Goal: Task Accomplishment & Management: Manage account settings

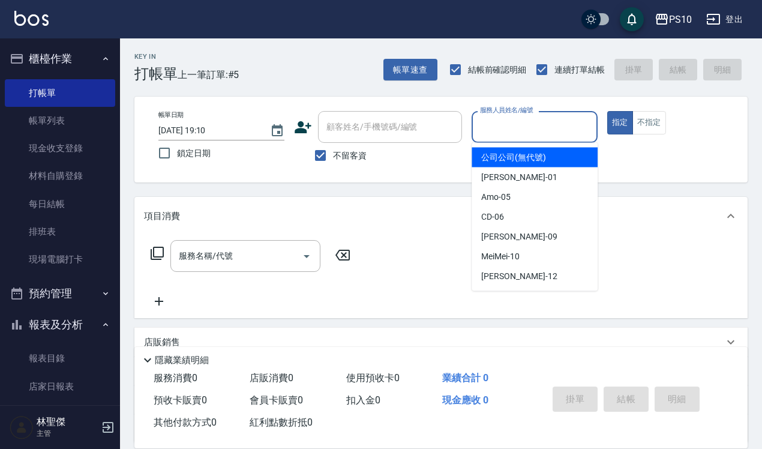
click at [551, 126] on input "服務人員姓名/編號" at bounding box center [534, 126] width 115 height 21
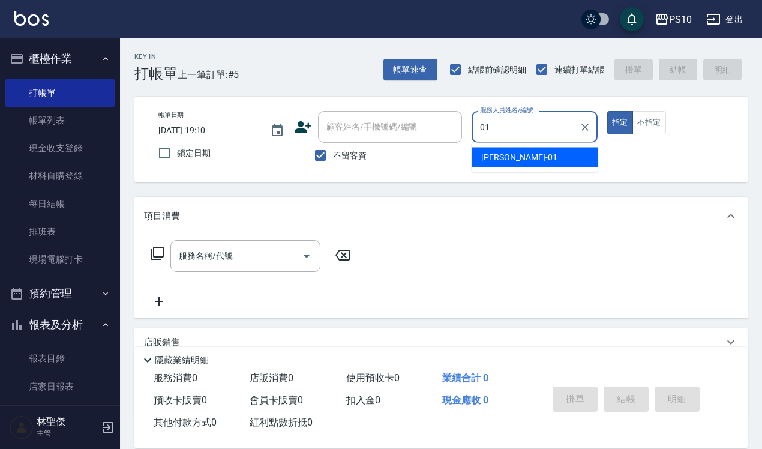
type input "John-01"
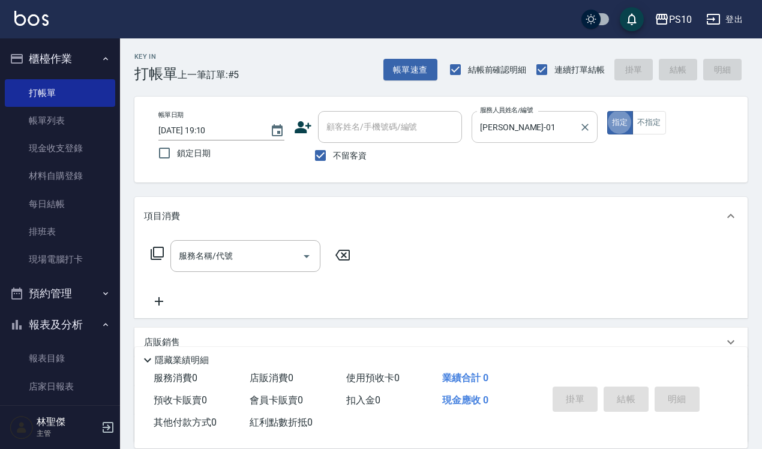
type button "true"
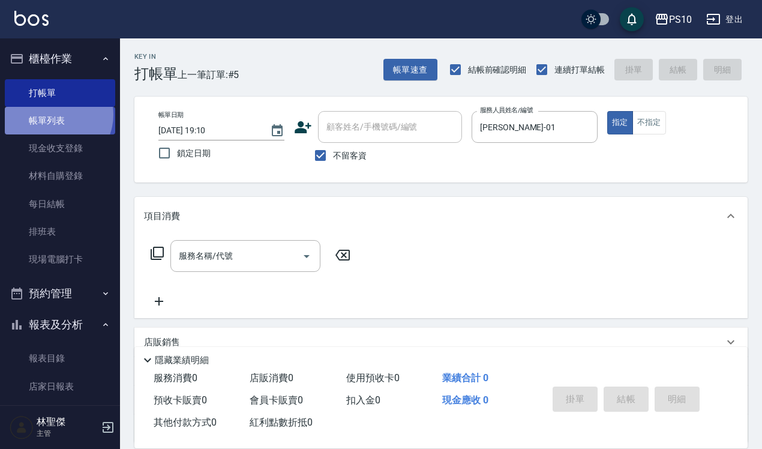
click at [54, 115] on link "帳單列表" at bounding box center [60, 121] width 110 height 28
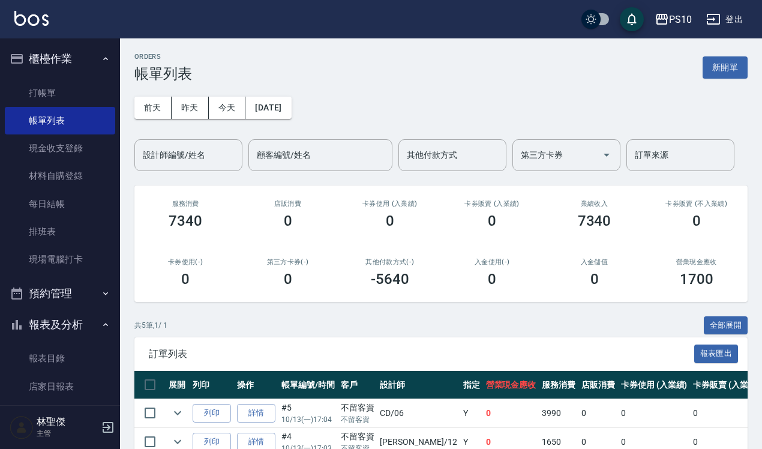
scroll to position [150, 0]
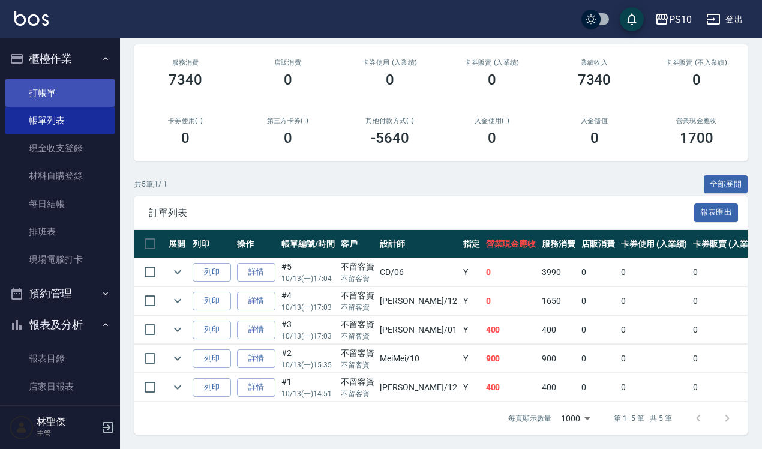
click at [60, 83] on link "打帳單" at bounding box center [60, 93] width 110 height 28
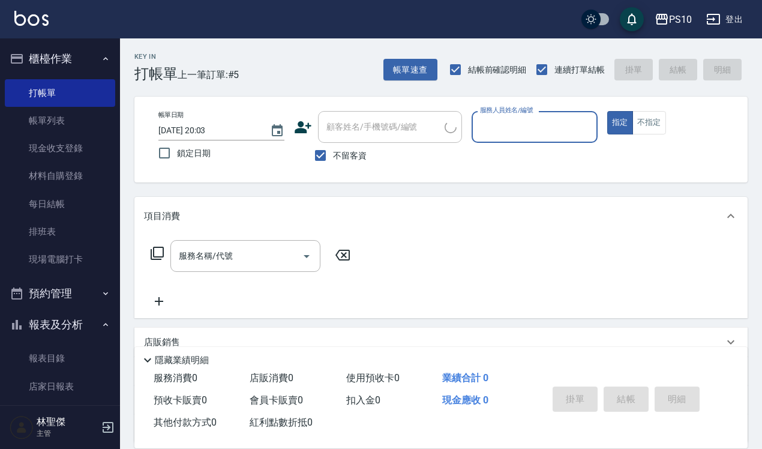
click at [554, 130] on input "服務人員姓名/編號" at bounding box center [534, 126] width 115 height 21
type input "John-01"
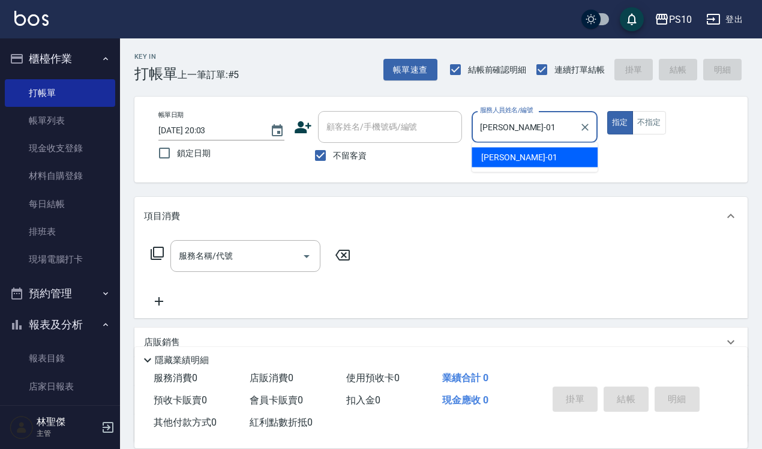
type button "true"
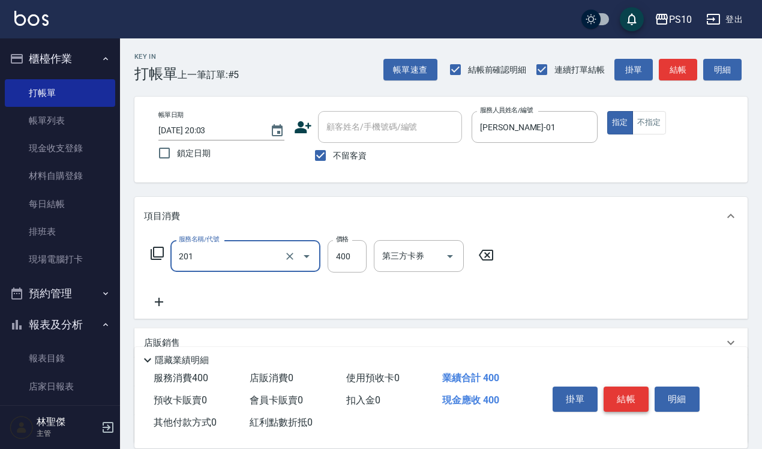
type input "剪髮(201)"
click at [634, 395] on button "結帳" at bounding box center [626, 399] width 45 height 25
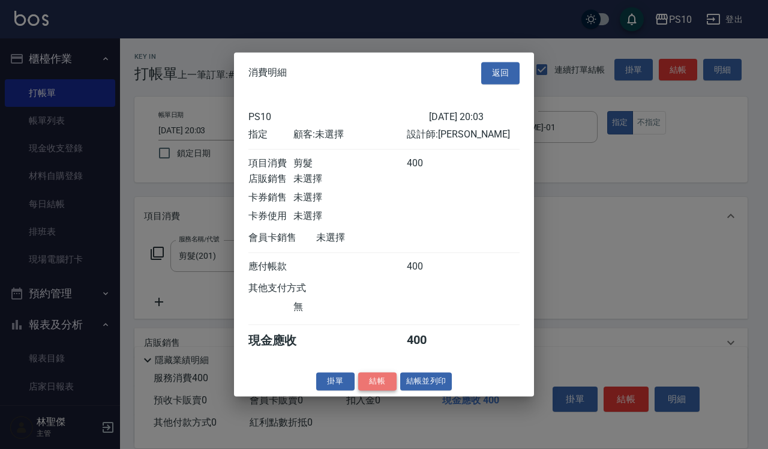
click at [377, 382] on button "結帳" at bounding box center [377, 381] width 38 height 19
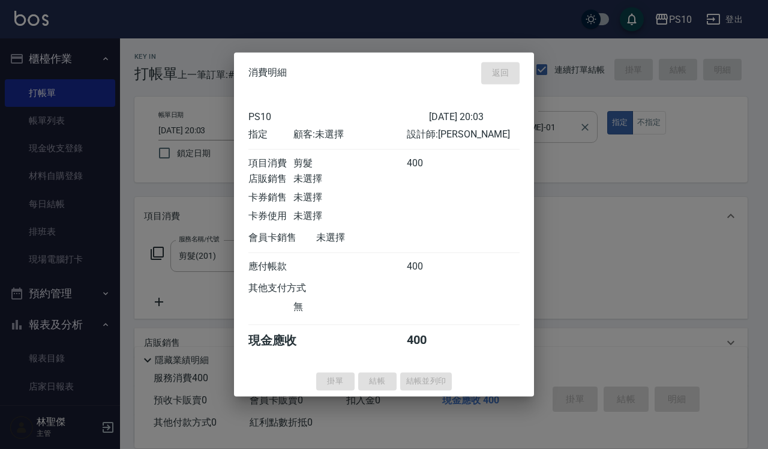
type input "2025/10/13 20:04"
click at [568, 134] on input "服務人員姓名/編號" at bounding box center [525, 126] width 97 height 21
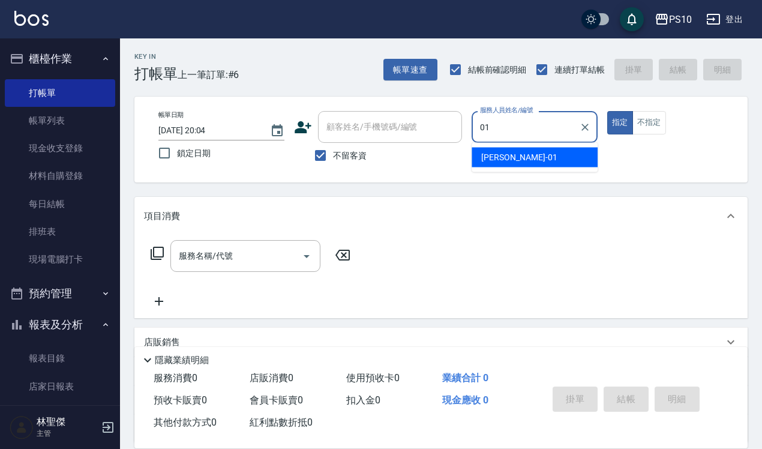
type input "John-01"
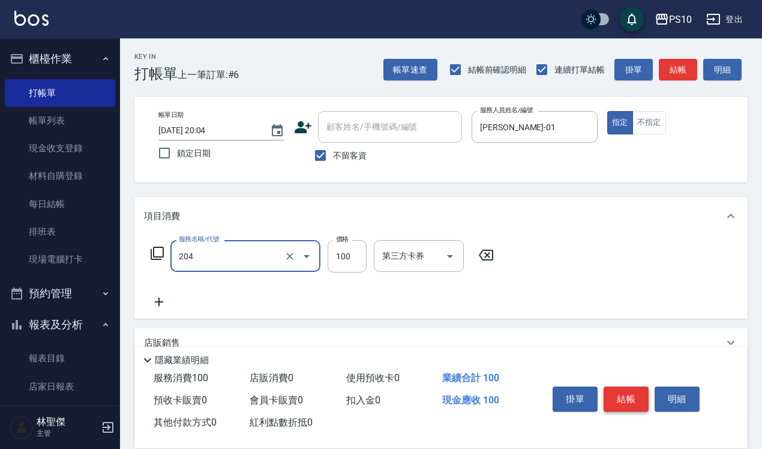
type input "剪瀏海(204)"
click at [614, 396] on button "結帳" at bounding box center [626, 399] width 45 height 25
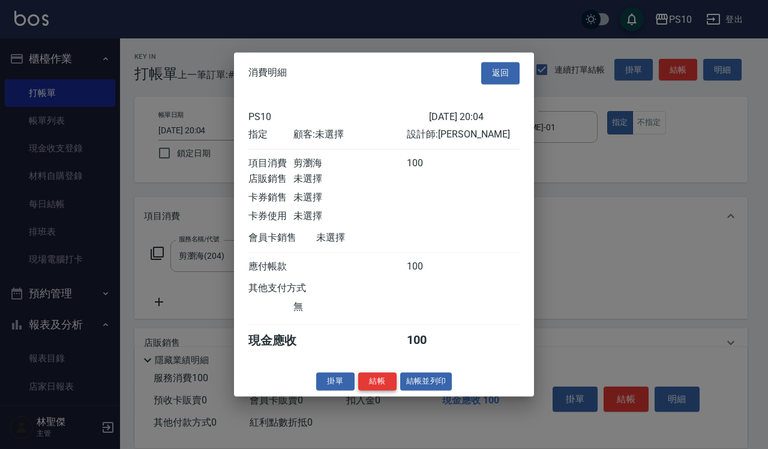
click at [373, 391] on button "結帳" at bounding box center [377, 381] width 38 height 19
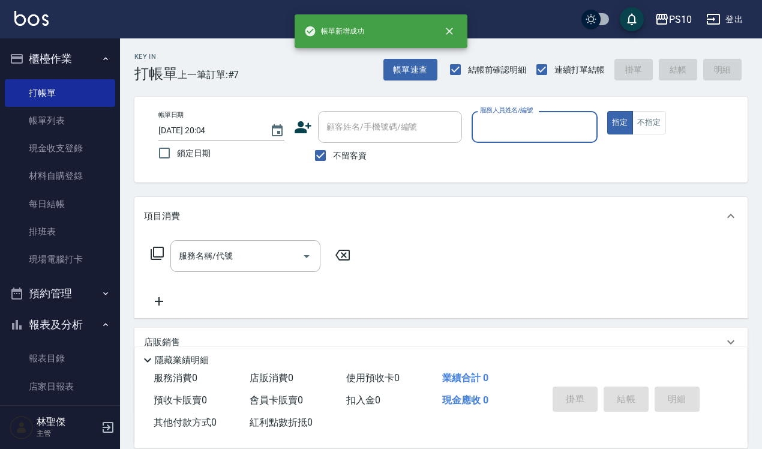
click at [529, 133] on input "服務人員姓名/編號" at bounding box center [534, 126] width 115 height 21
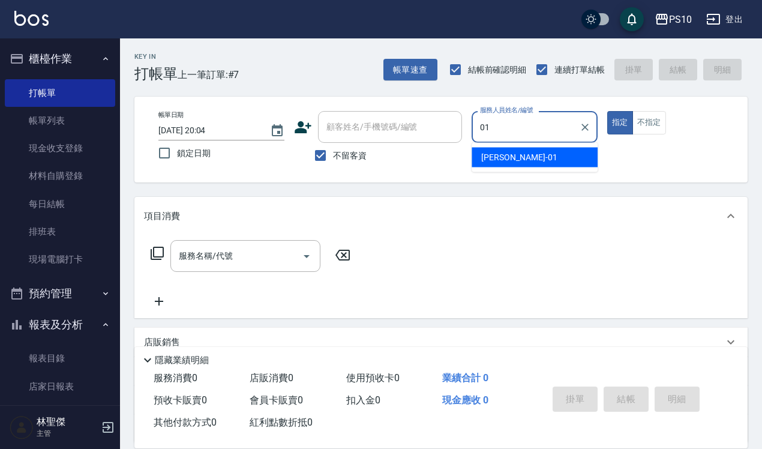
type input "John-01"
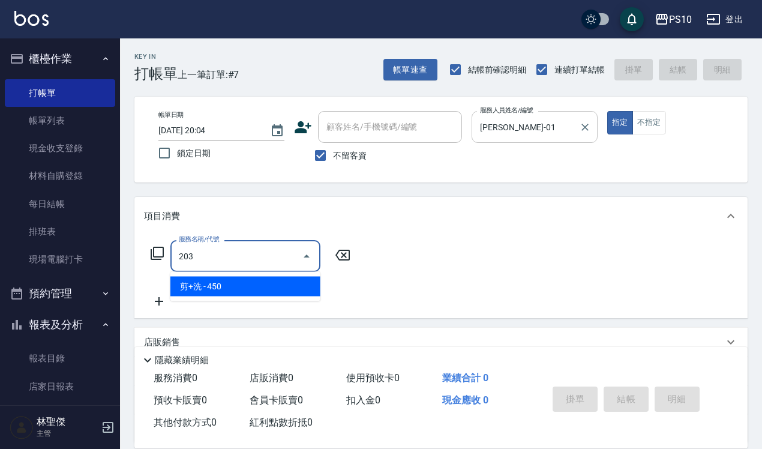
type input "剪+洗(203)"
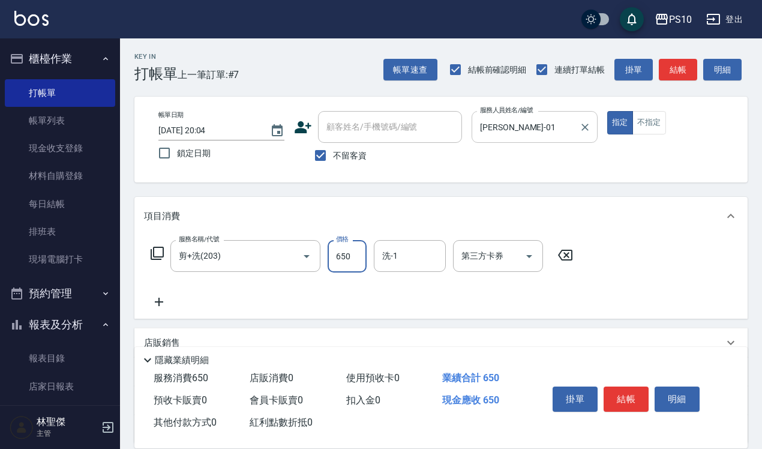
type input "650"
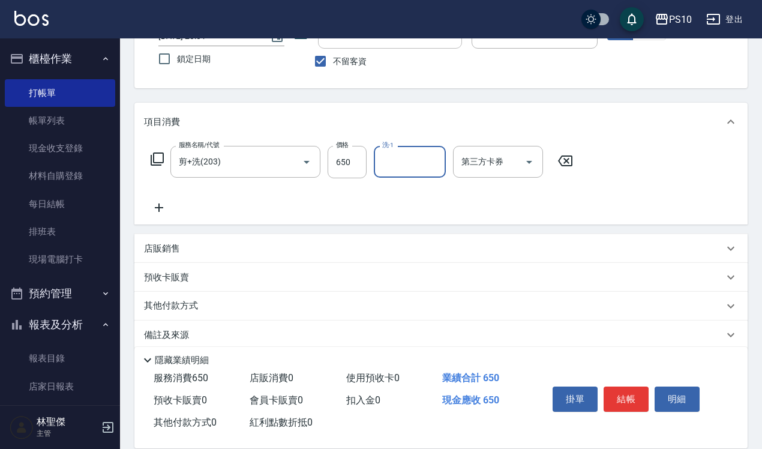
scroll to position [109, 0]
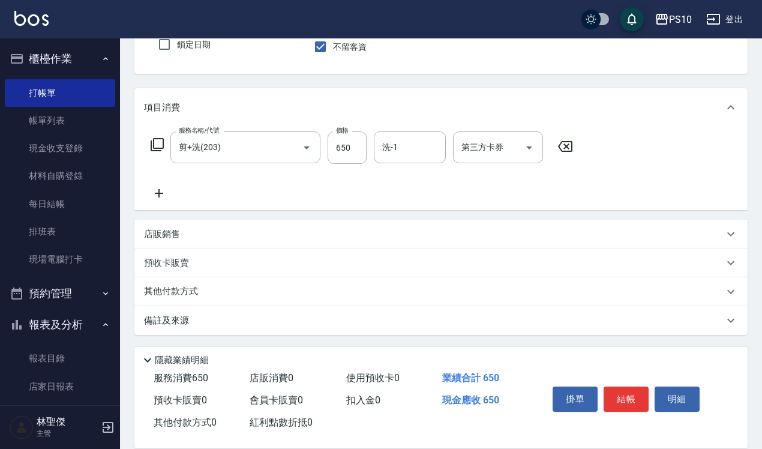
click at [177, 234] on p "店販銷售" at bounding box center [162, 234] width 36 height 13
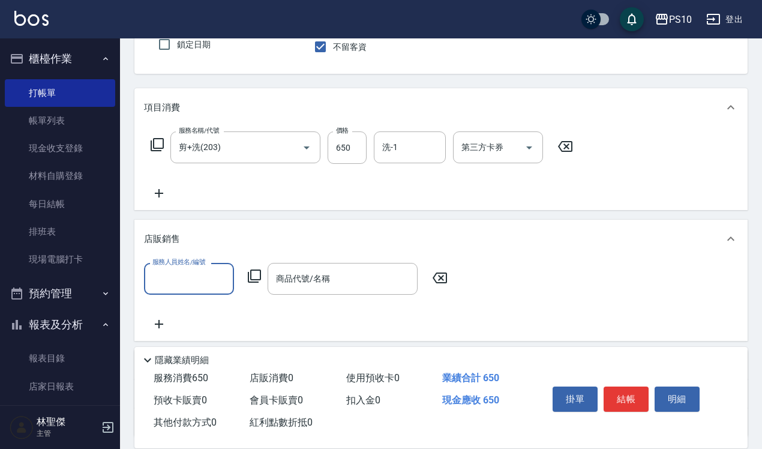
scroll to position [0, 0]
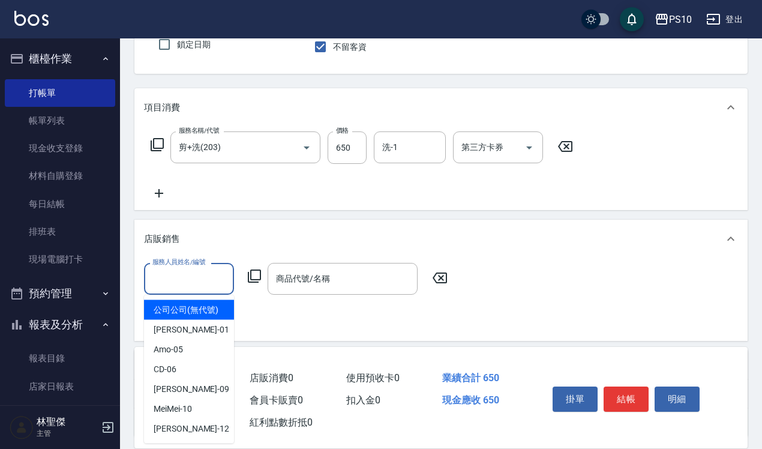
click at [198, 274] on input "服務人員姓名/編號" at bounding box center [188, 278] width 79 height 21
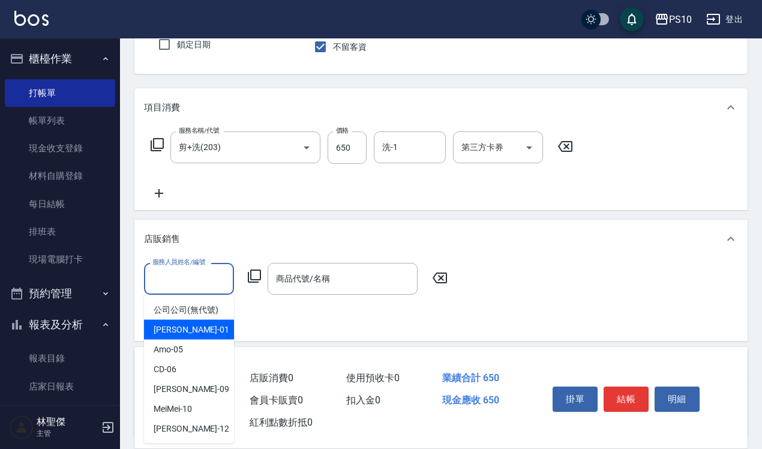
click at [180, 324] on span "John -01" at bounding box center [192, 330] width 76 height 13
type input "John-01"
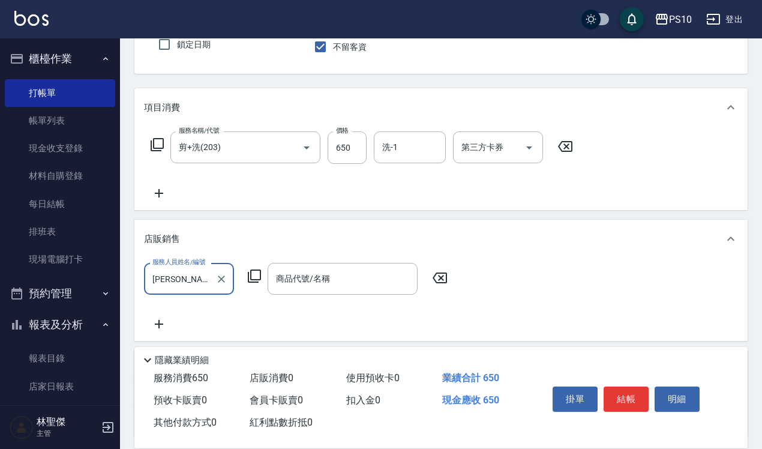
click at [253, 266] on div "服務人員姓名/編號 John-01 服務人員姓名/編號 商品代號/名稱 商品代號/名稱" at bounding box center [299, 279] width 311 height 32
click at [256, 274] on icon at bounding box center [254, 276] width 14 height 14
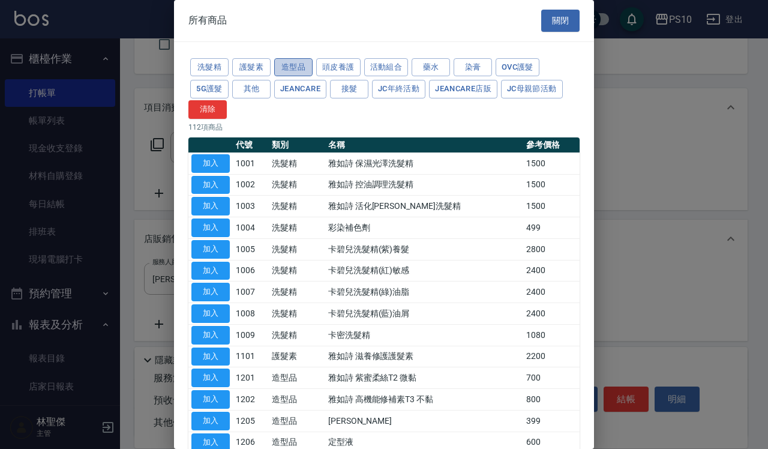
click at [286, 67] on button "造型品" at bounding box center [293, 67] width 38 height 19
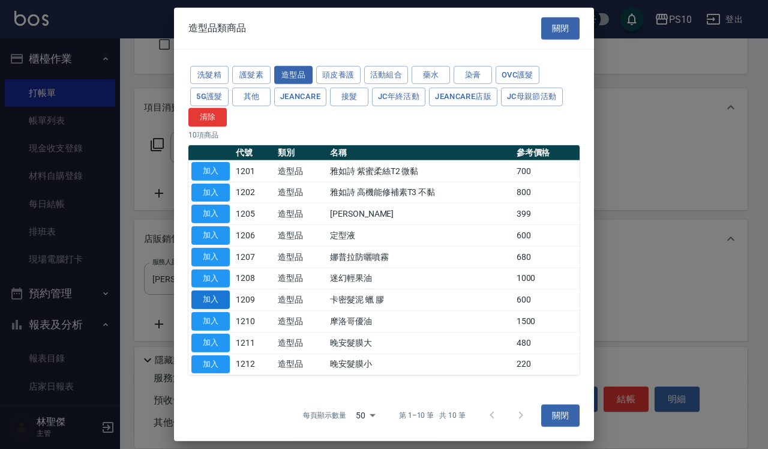
click at [214, 296] on button "加入" at bounding box center [210, 300] width 38 height 19
type input "卡密髮泥 蠟 膠"
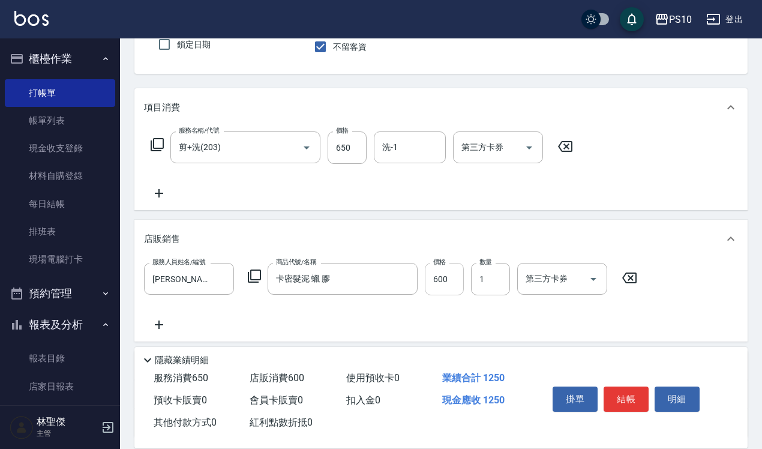
click at [438, 270] on input "600" at bounding box center [444, 279] width 39 height 32
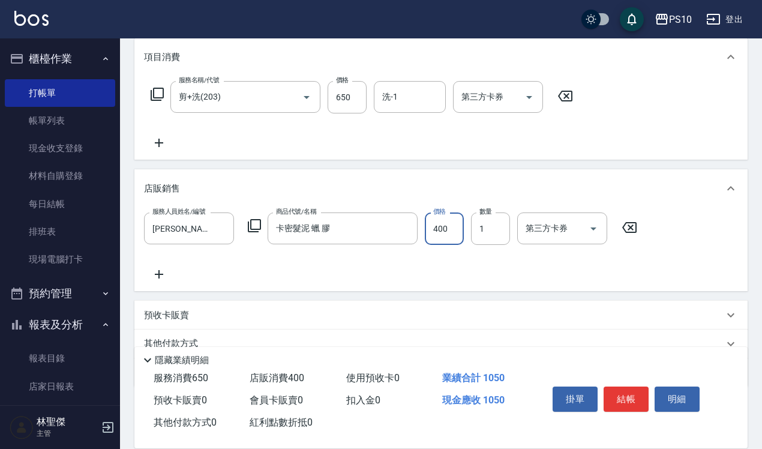
scroll to position [211, 0]
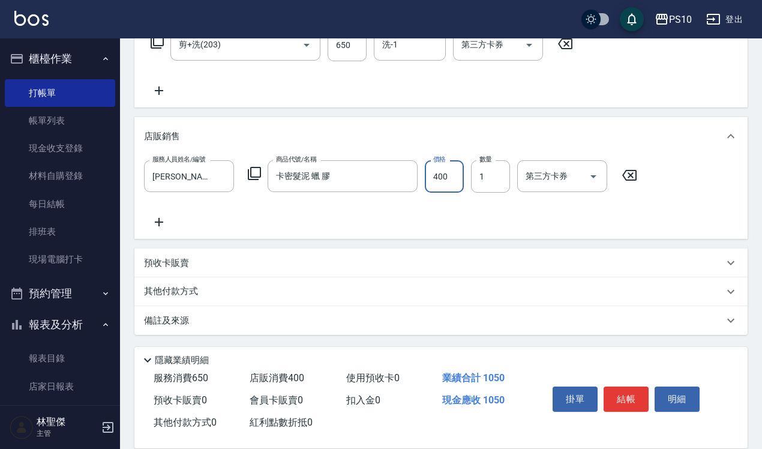
type input "400"
click at [190, 286] on p "其他付款方式" at bounding box center [174, 291] width 60 height 13
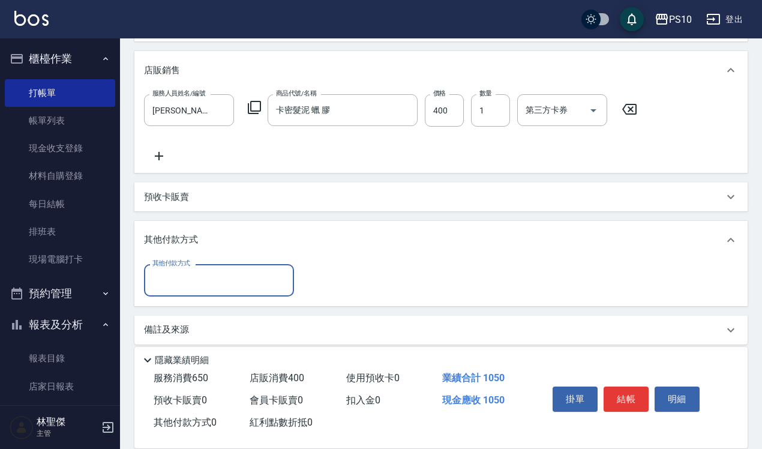
scroll to position [285, 0]
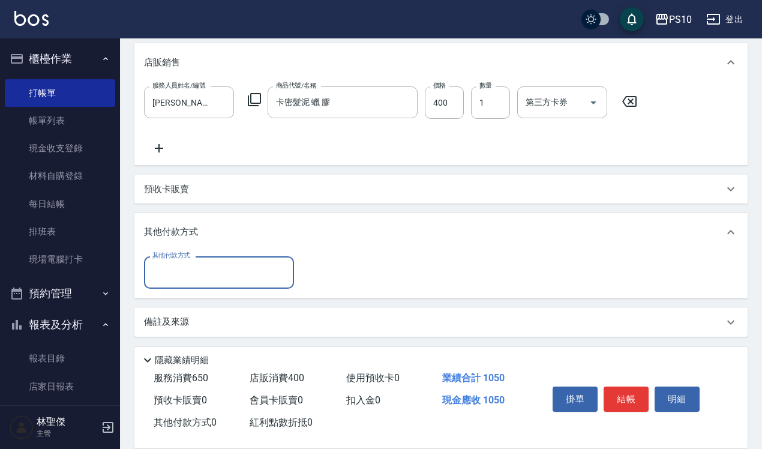
click at [196, 263] on input "其他付款方式" at bounding box center [218, 272] width 139 height 21
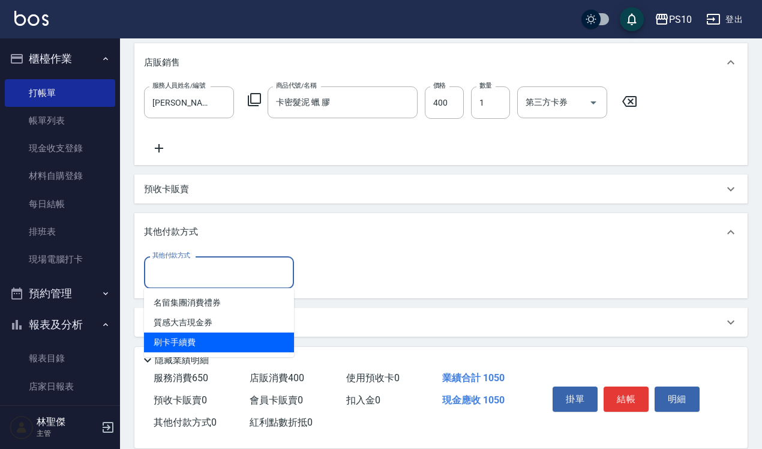
click at [191, 337] on span "刷卡手續費" at bounding box center [219, 343] width 150 height 20
type input "刷卡手續費"
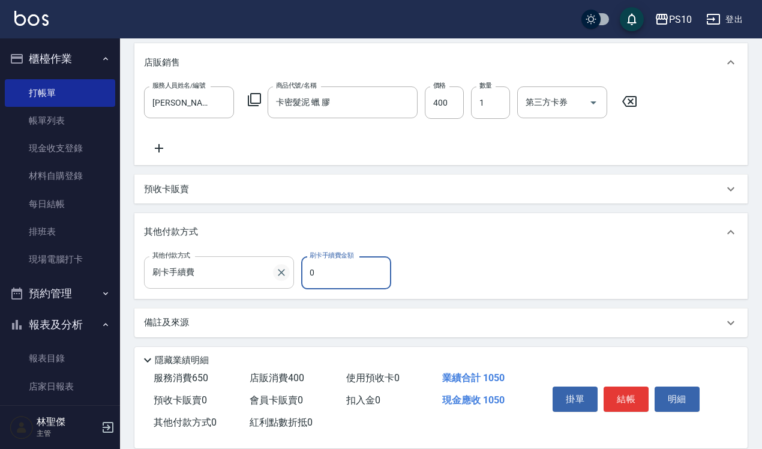
drag, startPoint x: 312, startPoint y: 274, endPoint x: 286, endPoint y: 278, distance: 26.1
click at [286, 278] on div "其他付款方式 刷卡手續費 其他付款方式 刷卡手續費金額 0 刷卡手續費金額" at bounding box center [271, 272] width 255 height 32
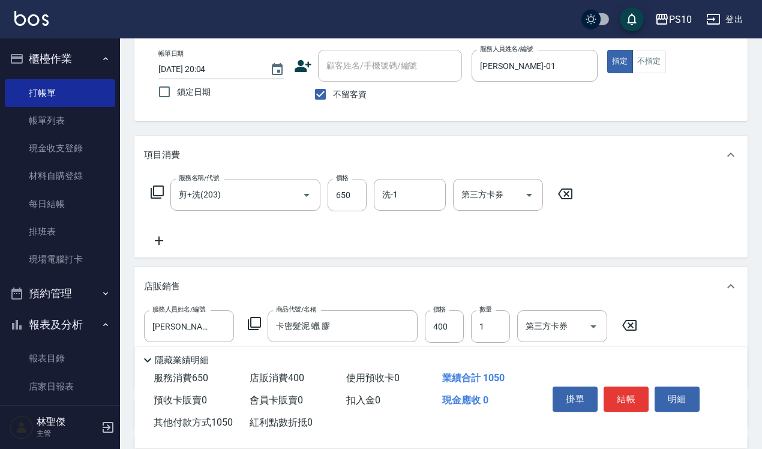
scroll to position [0, 0]
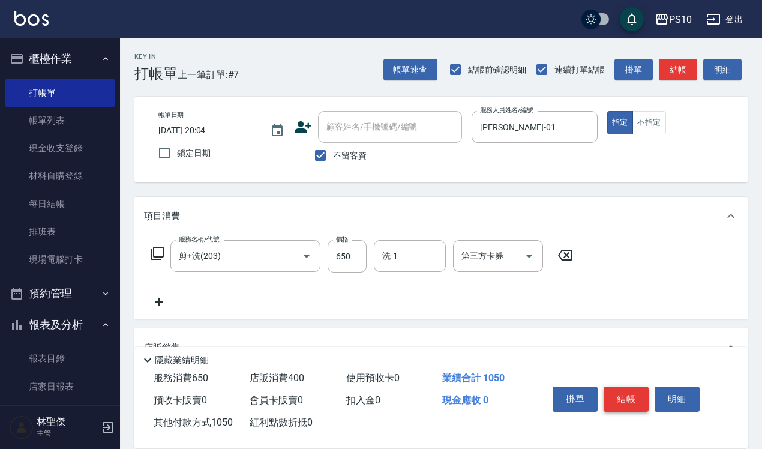
type input "1050"
click at [634, 389] on button "結帳" at bounding box center [626, 399] width 45 height 25
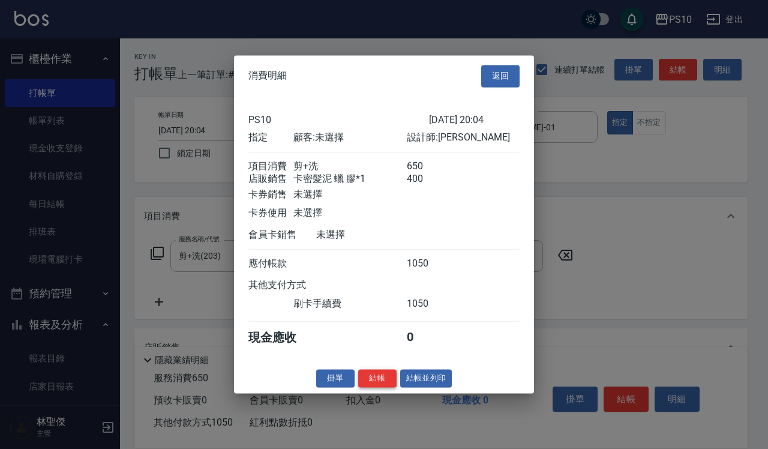
click at [382, 379] on button "結帳" at bounding box center [377, 378] width 38 height 19
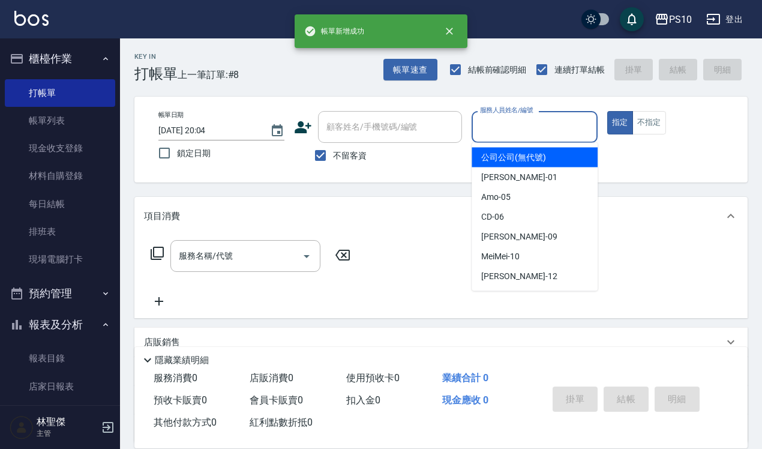
click at [501, 134] on input "服務人員姓名/編號" at bounding box center [534, 126] width 115 height 21
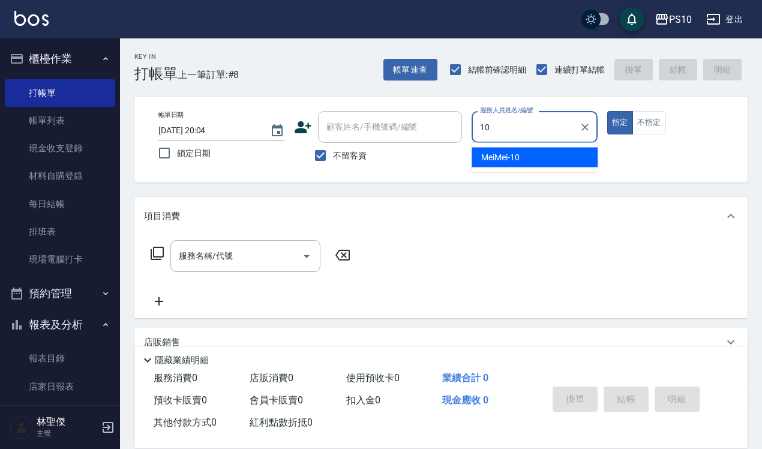
type input "MeiMei-10"
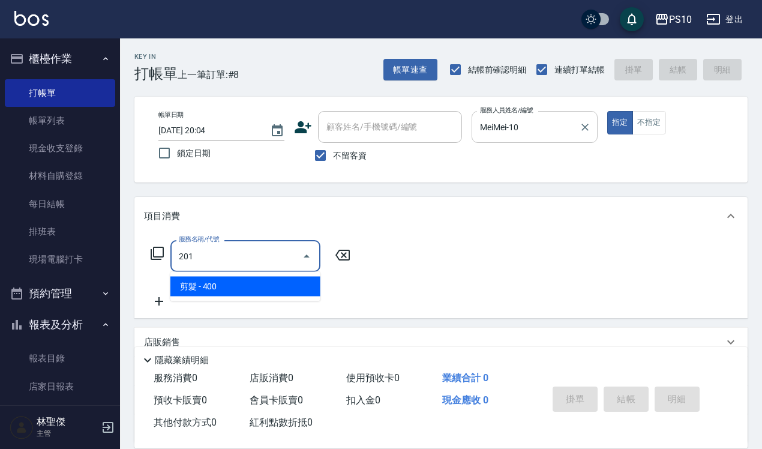
type input "剪髮(201)"
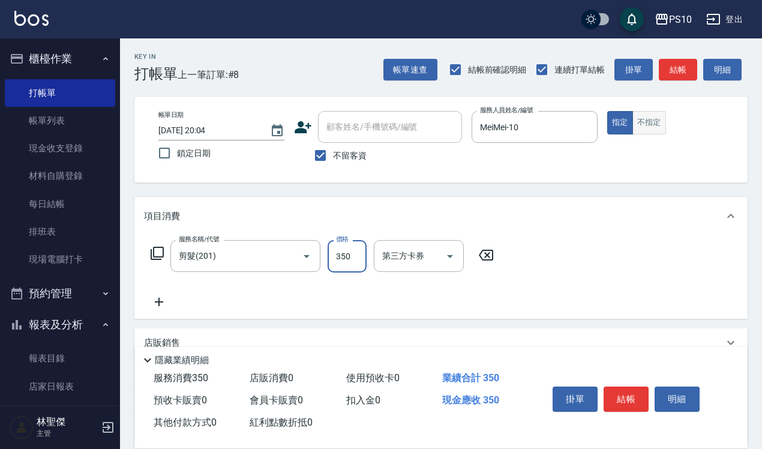
type input "350"
click at [665, 121] on button "不指定" at bounding box center [650, 122] width 34 height 23
click at [628, 388] on button "結帳" at bounding box center [626, 399] width 45 height 25
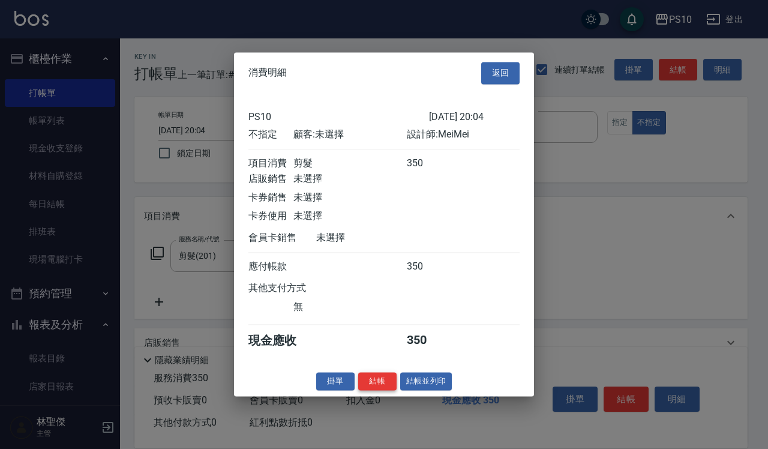
click at [368, 386] on button "結帳" at bounding box center [377, 381] width 38 height 19
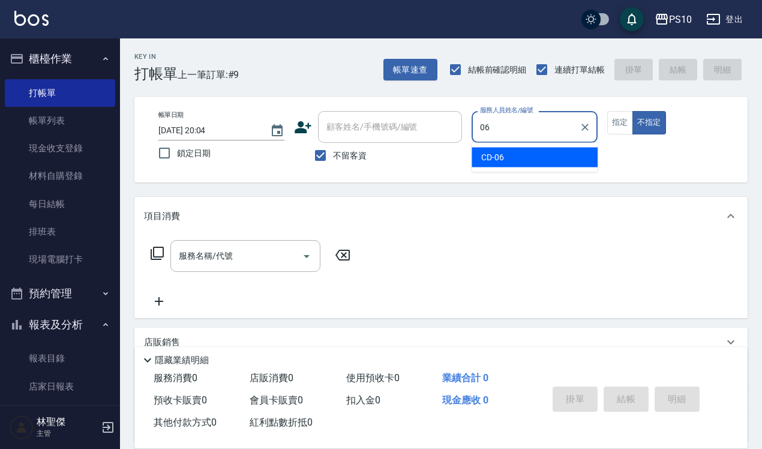
type input "CD-06"
type button "false"
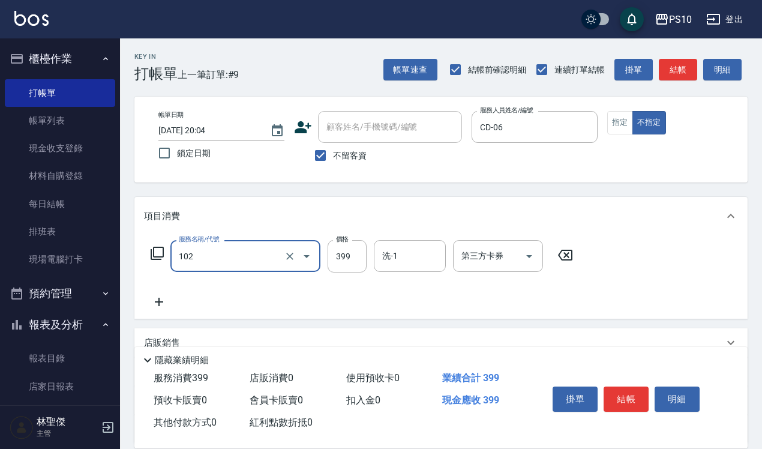
type input "SPA洗髮399(102)"
type input "499"
click at [615, 122] on button "指定" at bounding box center [620, 122] width 26 height 23
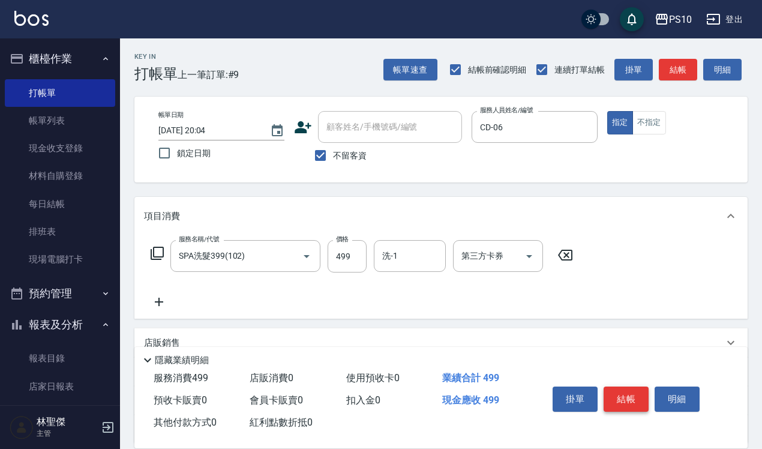
click at [627, 390] on button "結帳" at bounding box center [626, 399] width 45 height 25
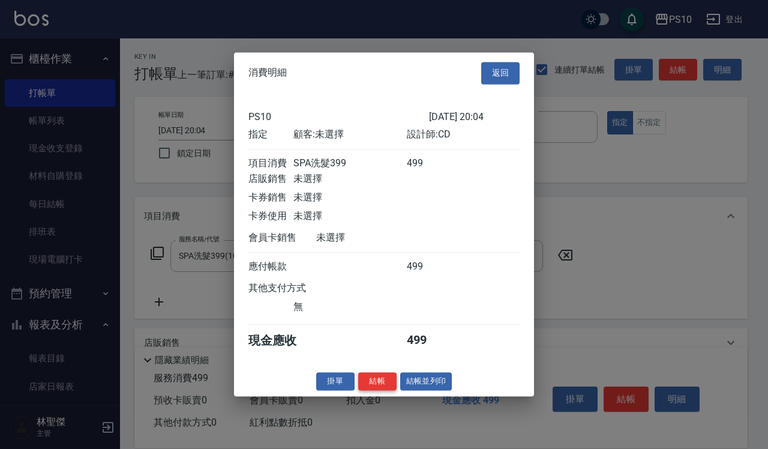
click at [383, 391] on button "結帳" at bounding box center [377, 381] width 38 height 19
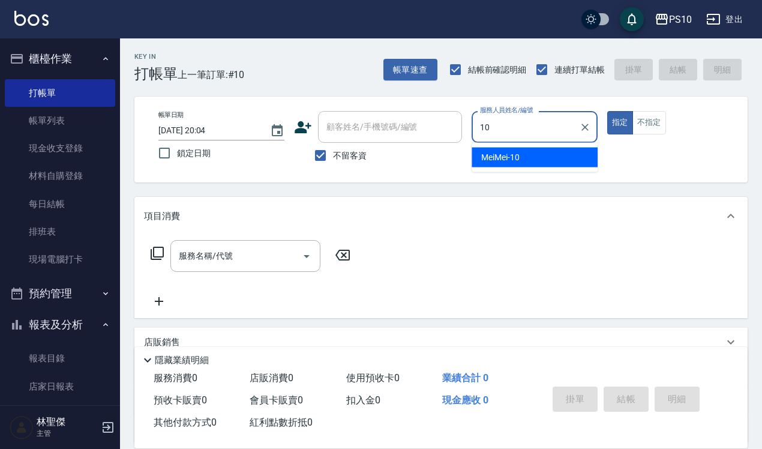
type input "MeiMei-10"
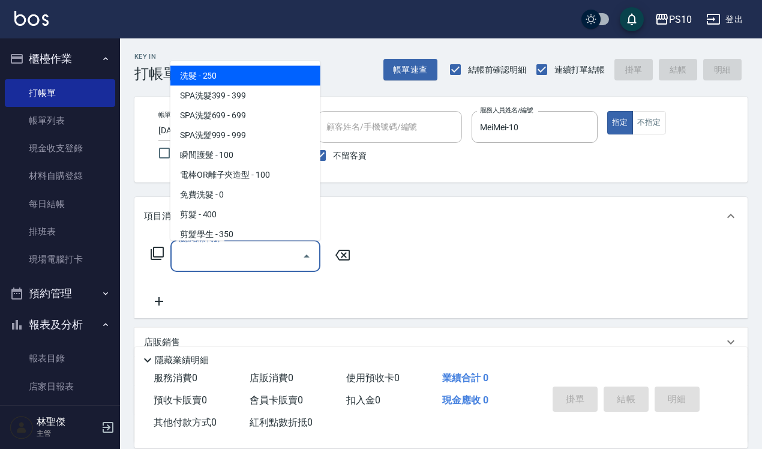
click at [240, 262] on input "服務名稱/代號" at bounding box center [236, 255] width 121 height 21
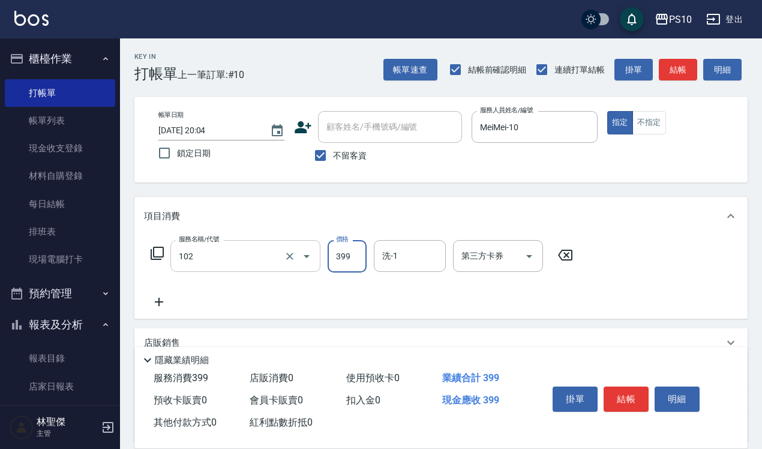
type input "SPA洗髮399(102)"
click at [289, 253] on icon "Clear" at bounding box center [290, 256] width 12 height 12
type input "3990"
click at [289, 256] on icon "Clear" at bounding box center [290, 256] width 12 height 12
click at [250, 255] on input "服務名稱/代號" at bounding box center [229, 255] width 106 height 21
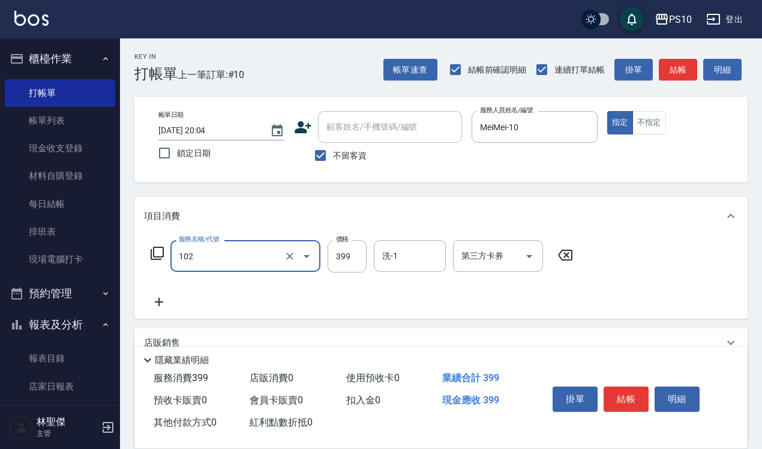
type input "SPA洗髮399(102)"
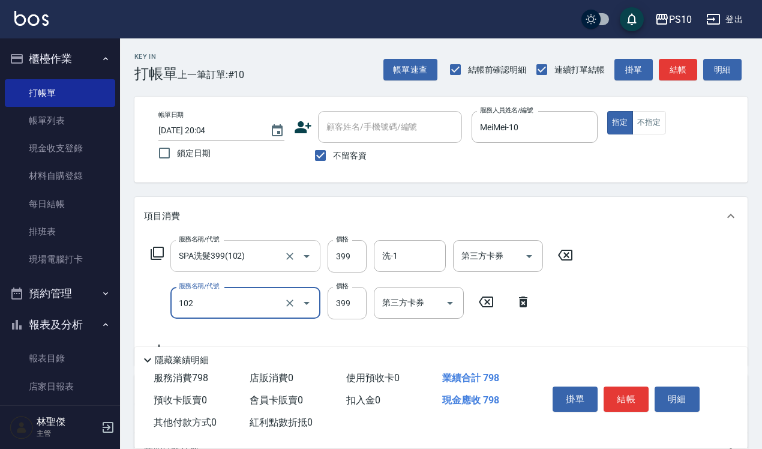
type input "SPA洗髮399(102)"
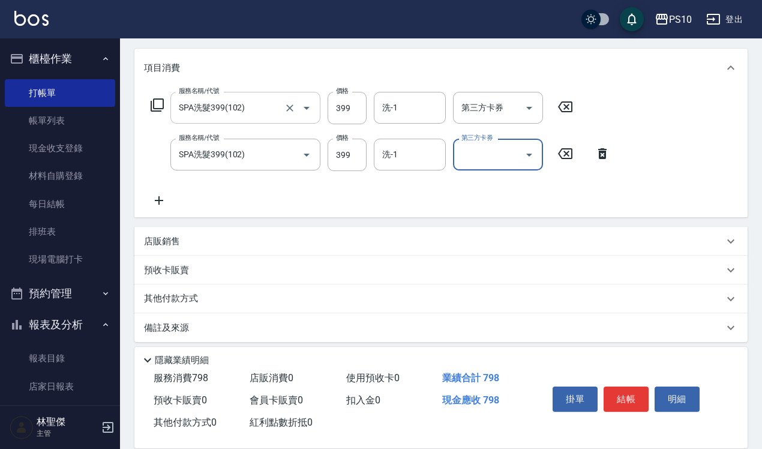
scroll to position [150, 0]
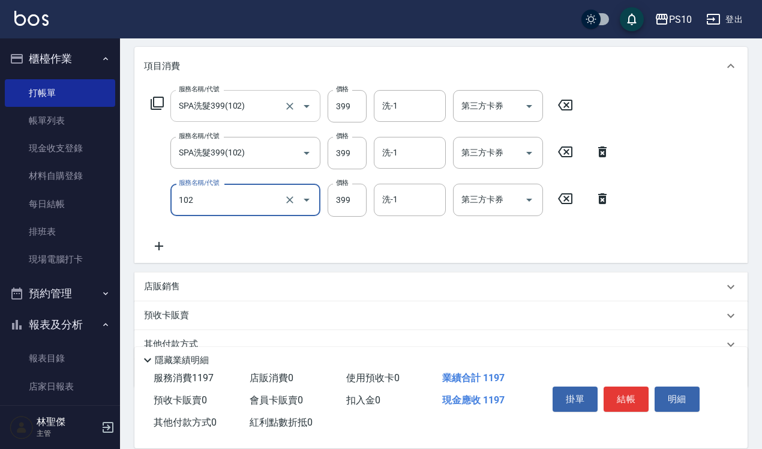
type input "SPA洗髮399(102)"
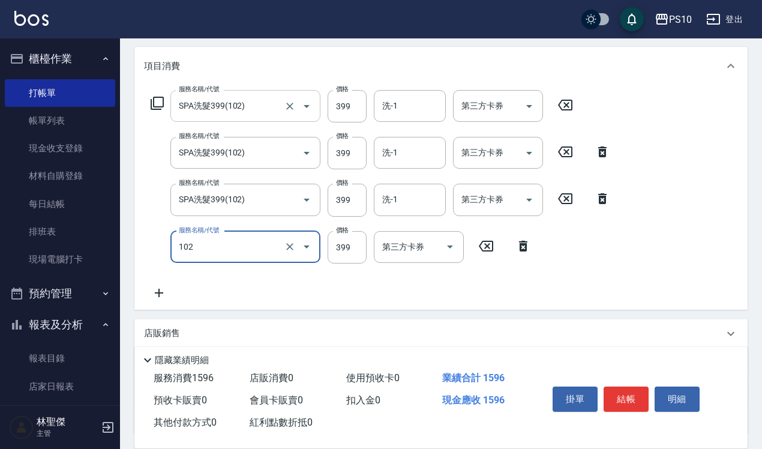
type input "SPA洗髮399(102)"
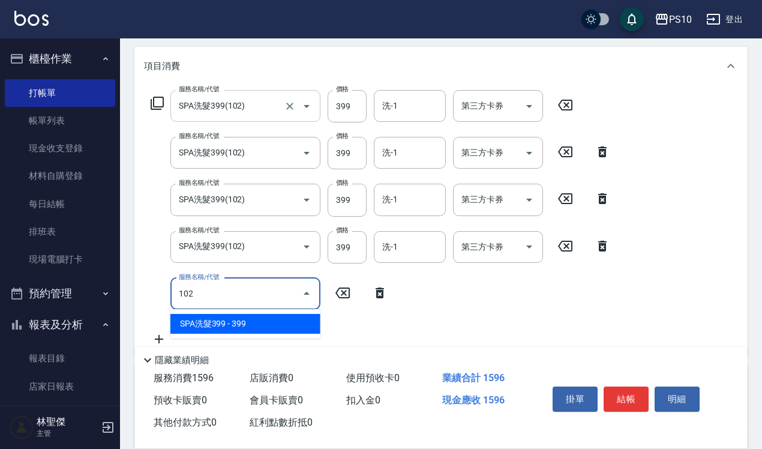
type input "SPA洗髮399(102)"
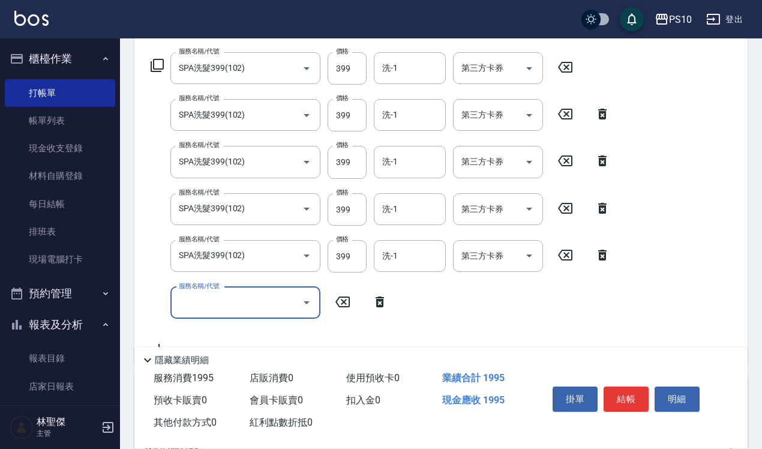
scroll to position [342, 0]
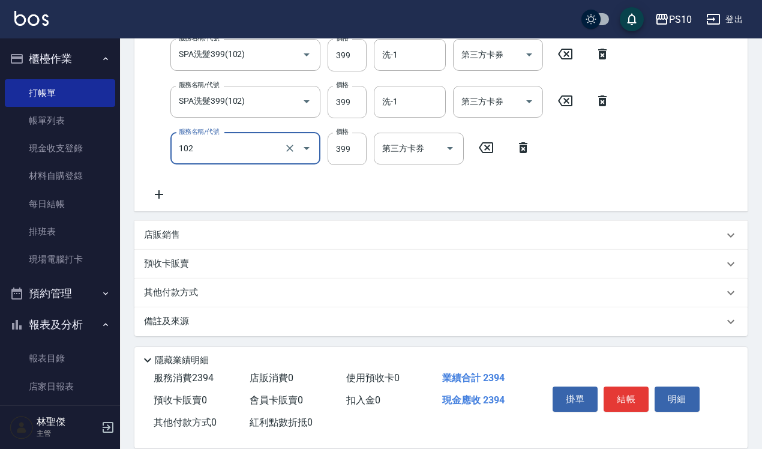
type input "SPA洗髮399(102)"
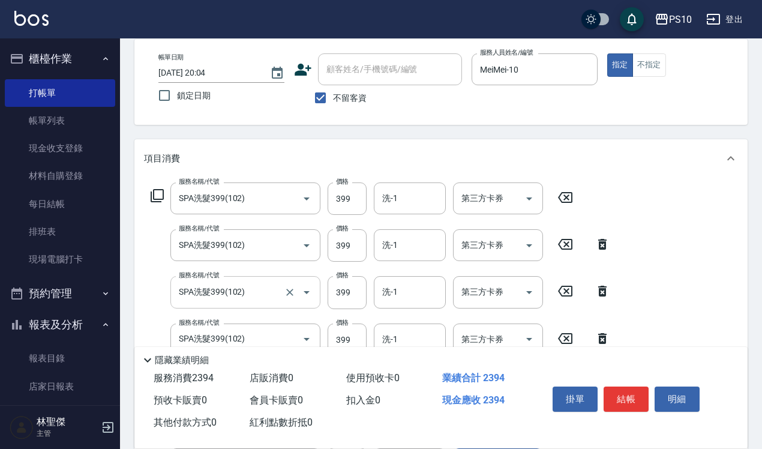
scroll to position [343, 0]
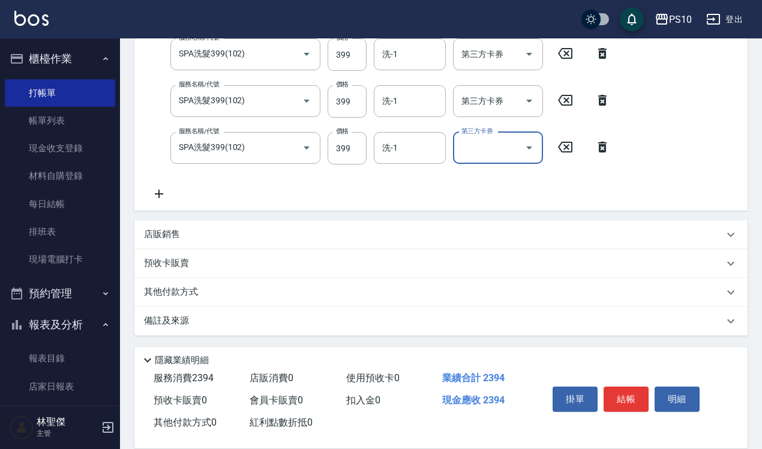
click at [604, 153] on icon at bounding box center [603, 147] width 30 height 14
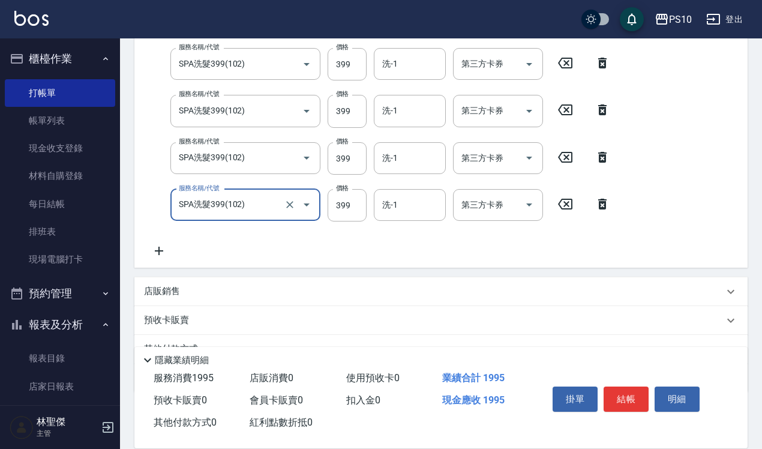
scroll to position [296, 0]
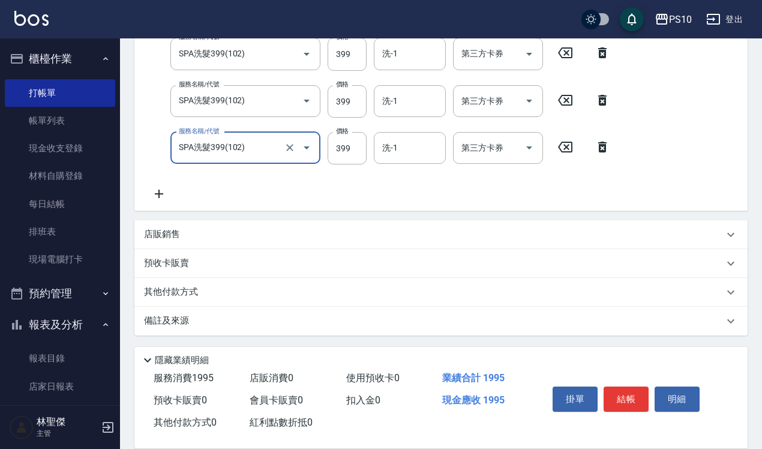
click at [157, 198] on icon at bounding box center [159, 194] width 30 height 14
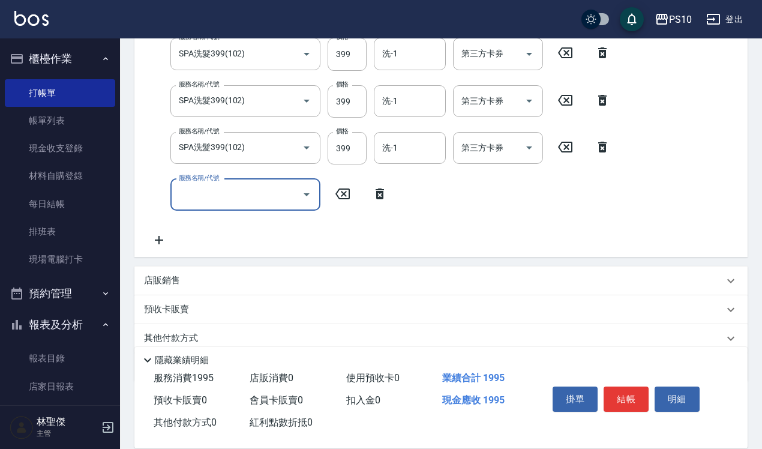
click at [162, 251] on div "服務名稱/代號 SPA洗髮399(102) 服務名稱/代號 價格 399 價格 洗-1 洗-1 第三方卡券 第三方卡券 服務名稱/代號 SPA洗髮399(10…" at bounding box center [440, 98] width 613 height 318
click at [163, 241] on icon at bounding box center [159, 240] width 30 height 14
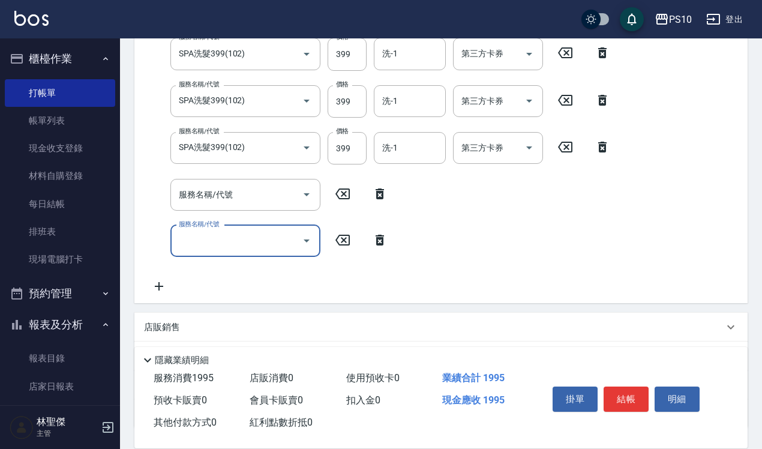
click at [157, 289] on icon at bounding box center [159, 286] width 30 height 14
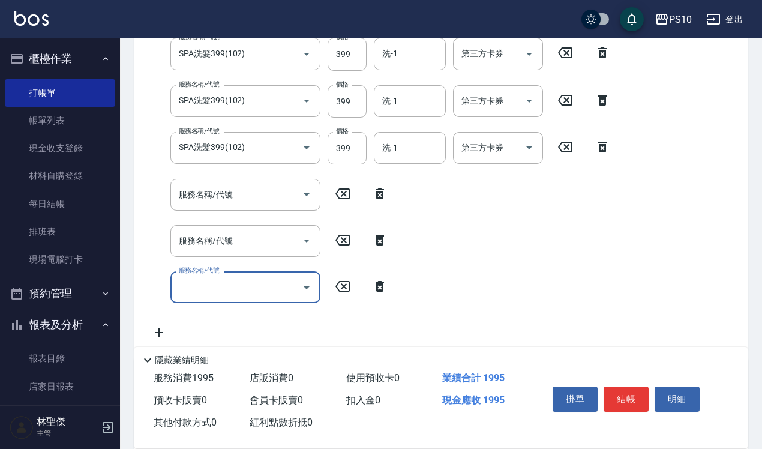
scroll to position [435, 0]
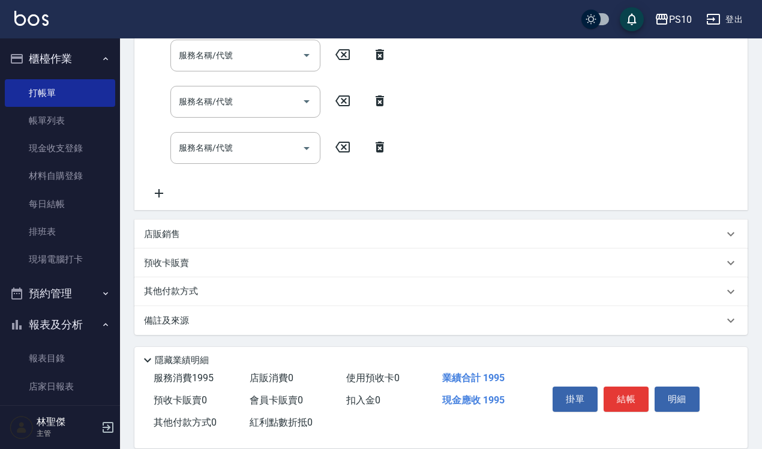
click at [166, 192] on icon at bounding box center [159, 193] width 30 height 14
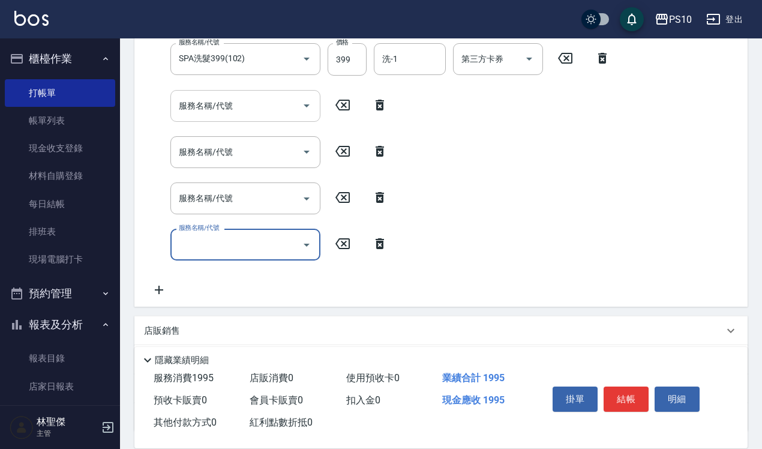
scroll to position [360, 0]
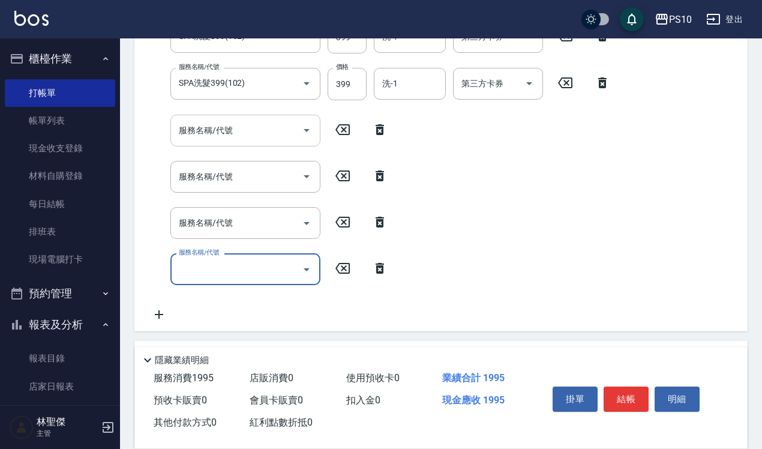
click at [276, 128] on input "服務名稱/代號" at bounding box center [236, 130] width 121 height 21
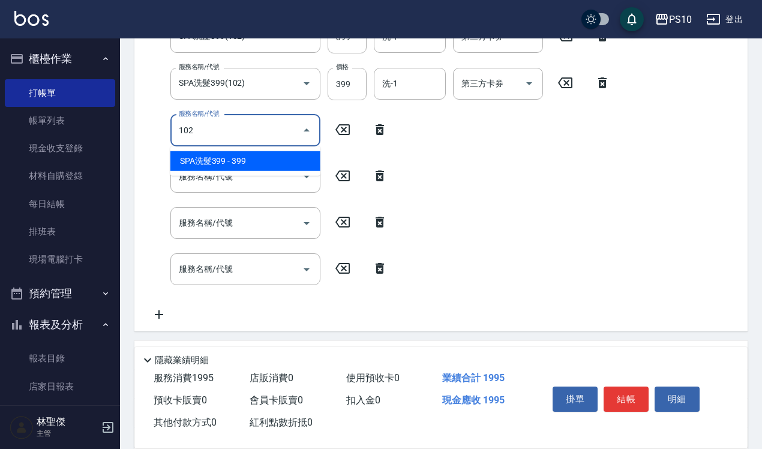
click at [248, 157] on span "SPA洗髮399 - 399" at bounding box center [245, 161] width 150 height 20
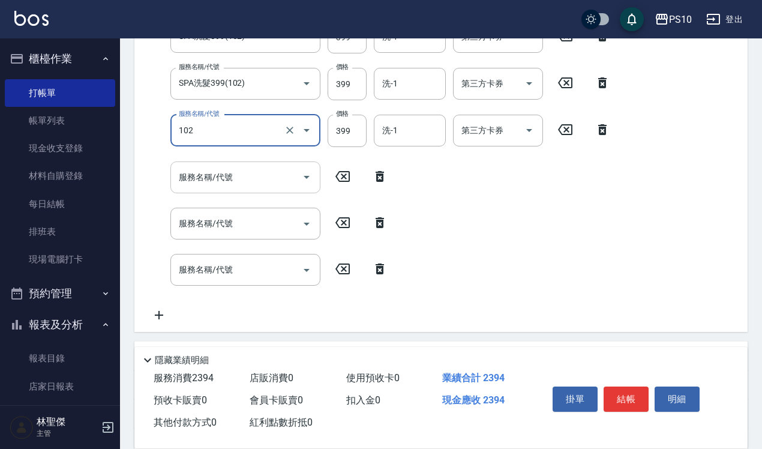
type input "SPA洗髮399(102)"
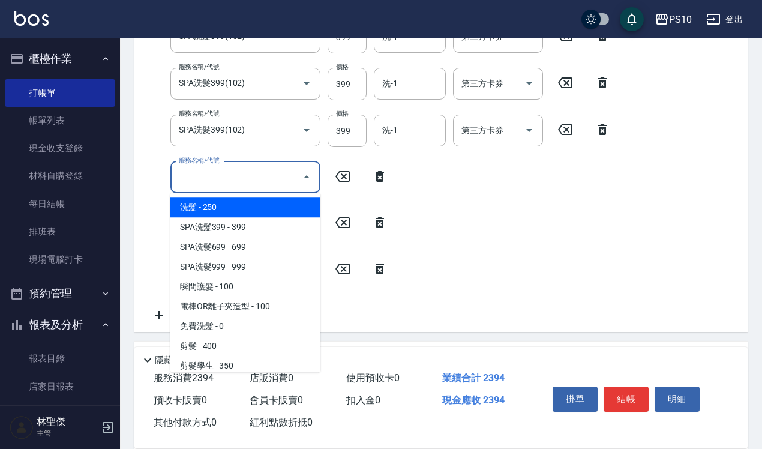
click at [250, 186] on input "服務名稱/代號" at bounding box center [236, 177] width 121 height 21
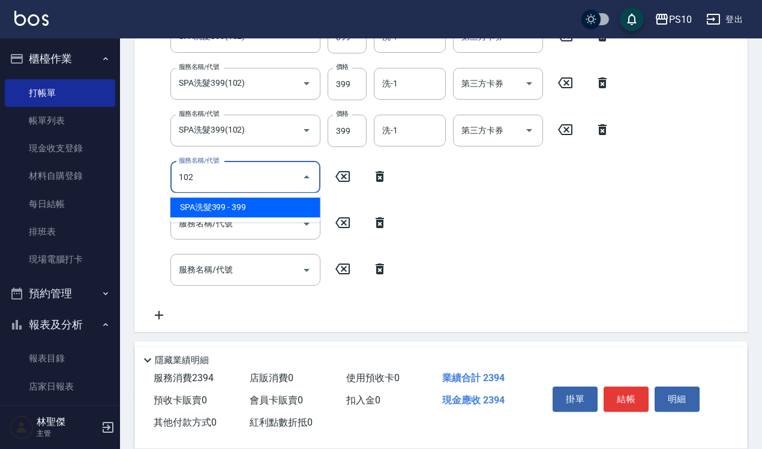
click at [249, 197] on span "SPA洗髮399 - 399" at bounding box center [245, 207] width 150 height 20
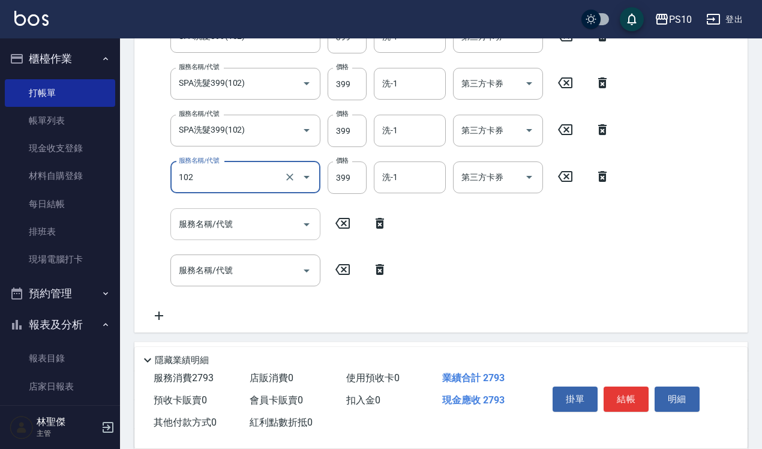
type input "SPA洗髮399(102)"
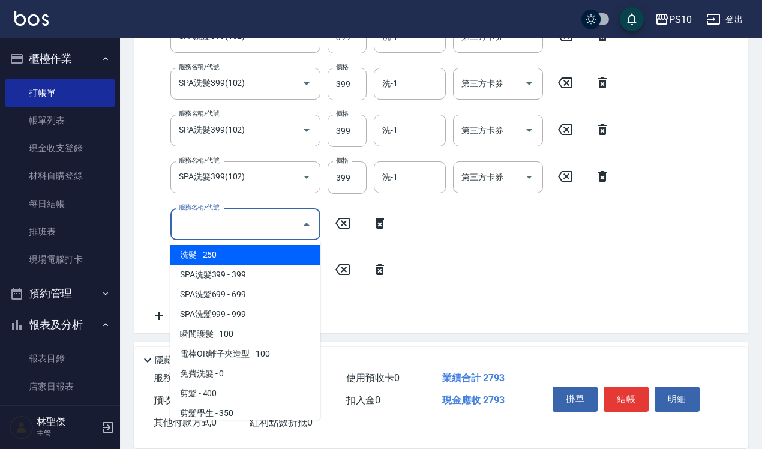
click at [250, 221] on input "服務名稱/代號" at bounding box center [236, 224] width 121 height 21
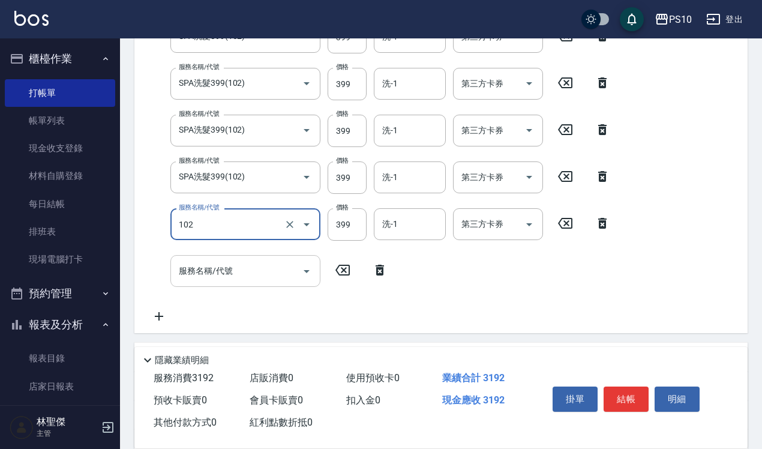
type input "SPA洗髮399(102)"
click at [242, 274] on input "服務名稱/代號" at bounding box center [236, 271] width 121 height 21
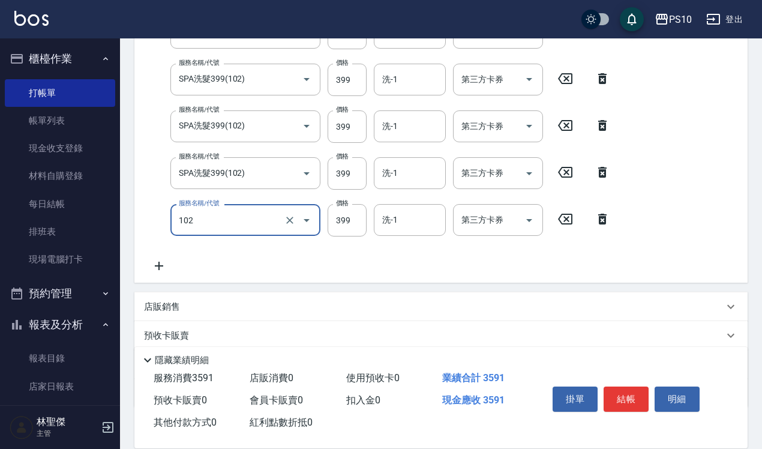
scroll to position [435, 0]
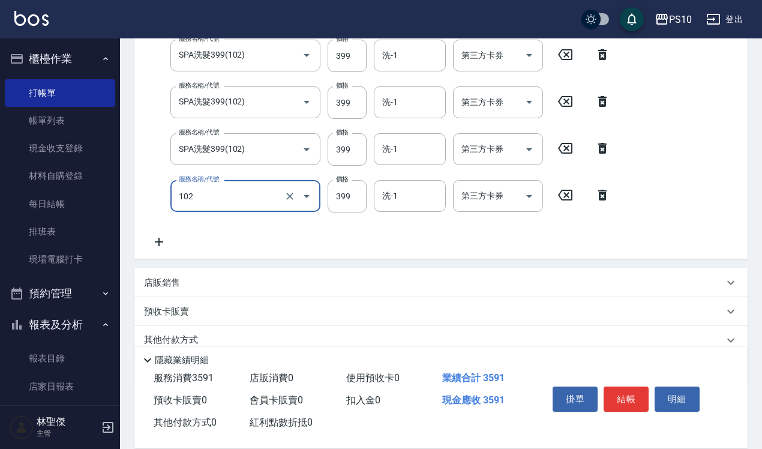
type input "SPA洗髮399(102)"
click at [160, 242] on icon at bounding box center [159, 242] width 30 height 14
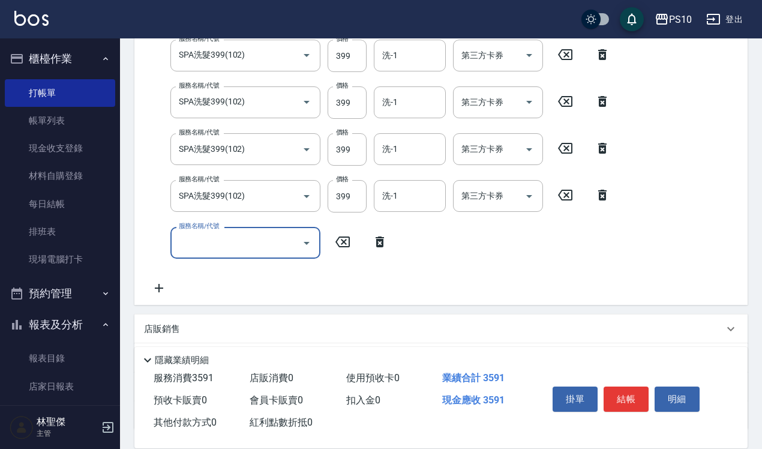
click at [213, 250] on input "服務名稱/代號" at bounding box center [236, 242] width 121 height 21
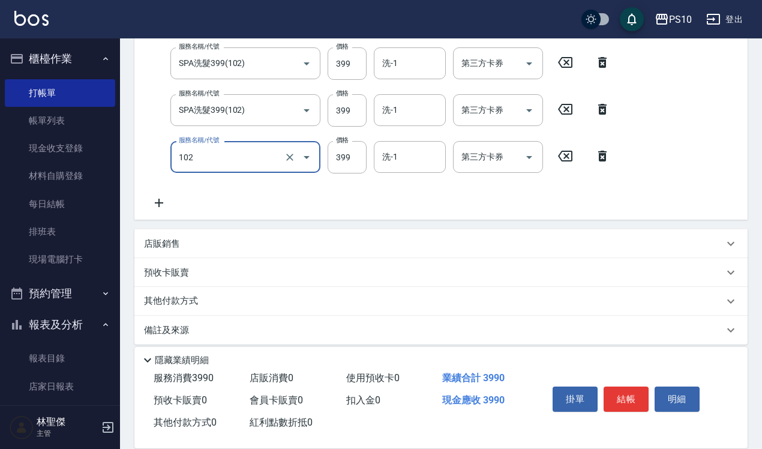
scroll to position [530, 0]
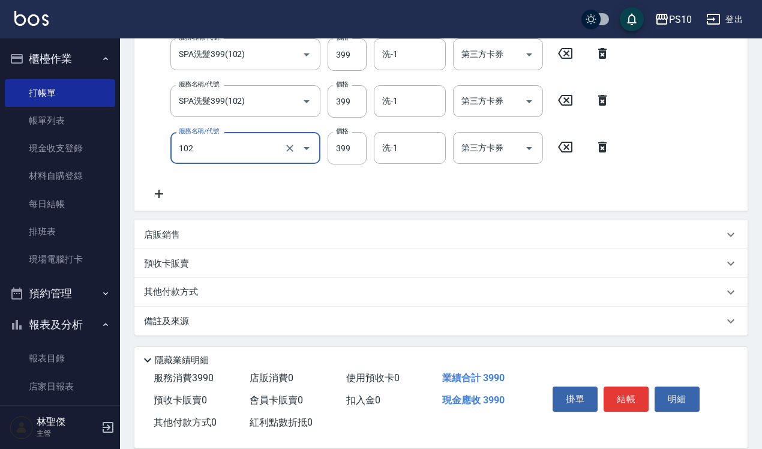
type input "SPA洗髮399(102)"
click at [207, 283] on div "其他付款方式" at bounding box center [440, 292] width 613 height 29
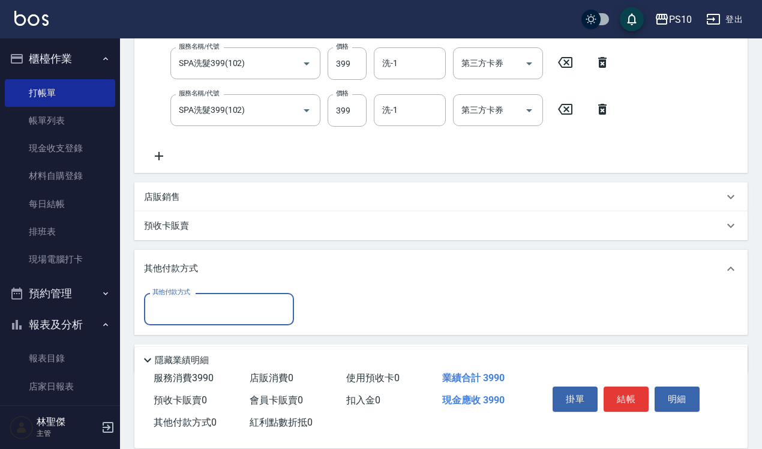
scroll to position [603, 0]
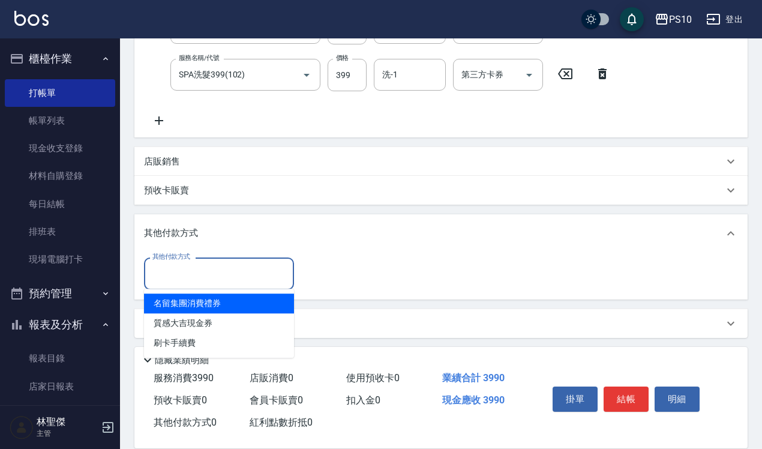
click at [203, 273] on input "其他付款方式" at bounding box center [218, 273] width 139 height 21
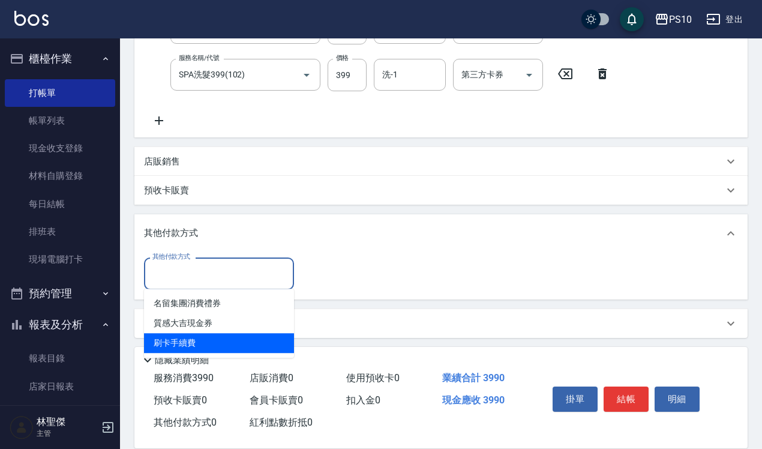
click at [196, 338] on span "刷卡手續費" at bounding box center [219, 343] width 150 height 20
type input "刷卡手續費"
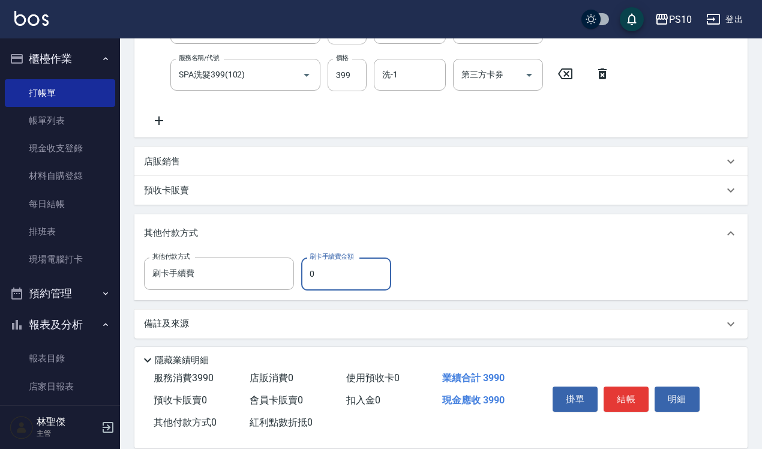
drag, startPoint x: 310, startPoint y: 270, endPoint x: 321, endPoint y: 272, distance: 11.0
click at [321, 272] on input "0" at bounding box center [346, 274] width 90 height 32
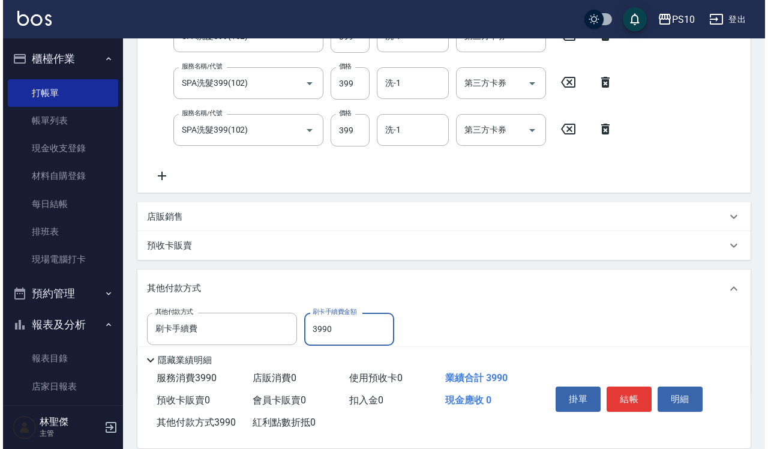
scroll to position [606, 0]
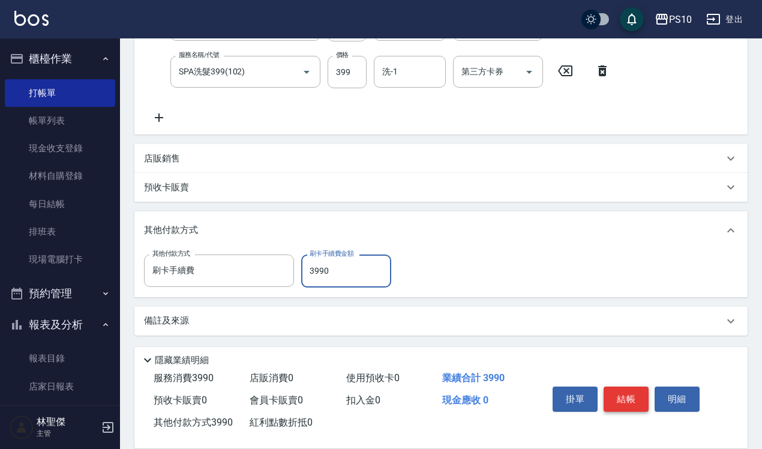
type input "3990"
click at [611, 397] on button "結帳" at bounding box center [626, 399] width 45 height 25
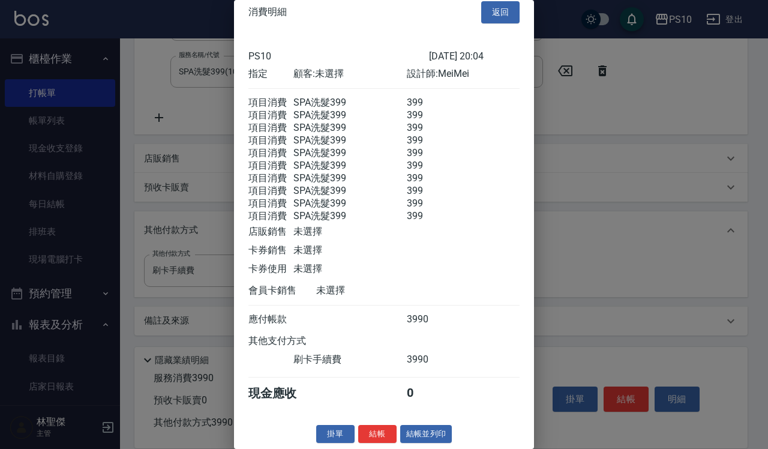
scroll to position [40, 0]
click at [378, 439] on button "結帳" at bounding box center [377, 434] width 38 height 19
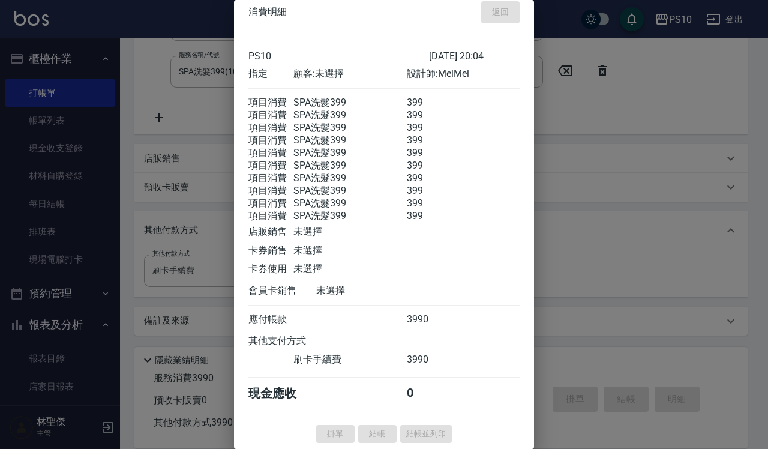
type input "2025/10/13 20:06"
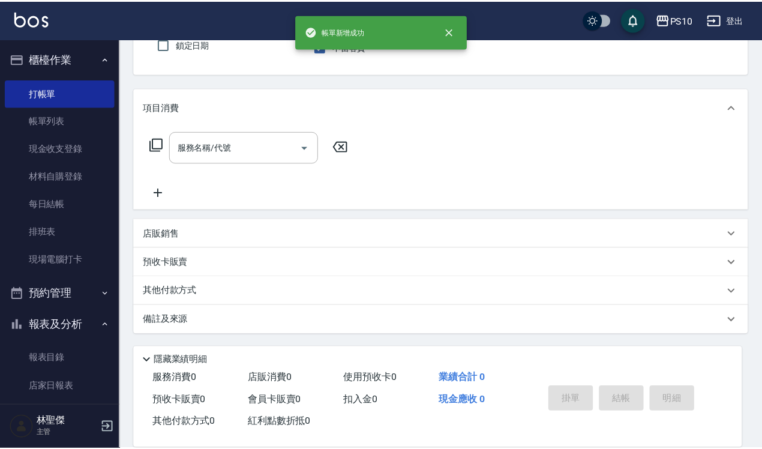
scroll to position [0, 0]
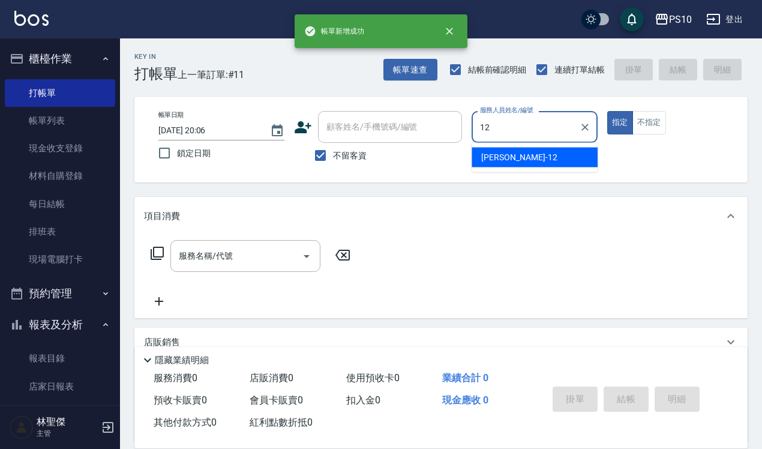
type input "Anne-12"
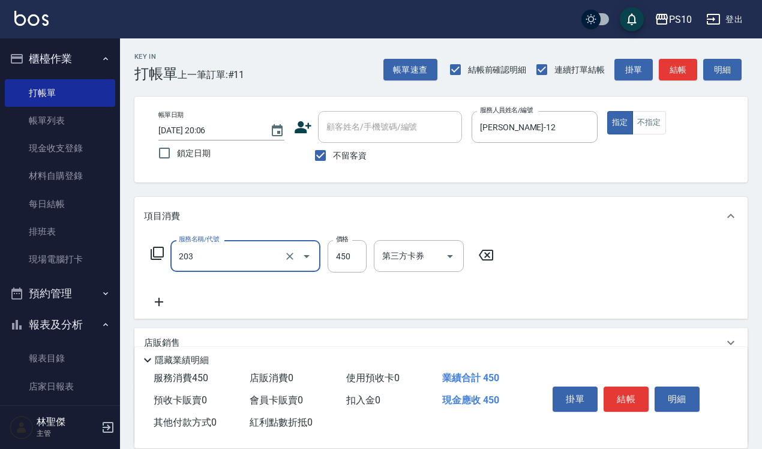
type input "剪+洗(203)"
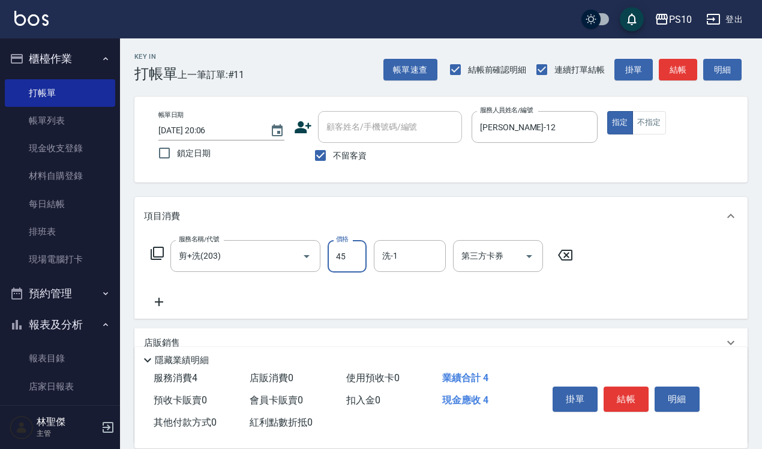
type input "450"
click at [660, 117] on button "不指定" at bounding box center [650, 122] width 34 height 23
click at [617, 387] on button "結帳" at bounding box center [626, 399] width 45 height 25
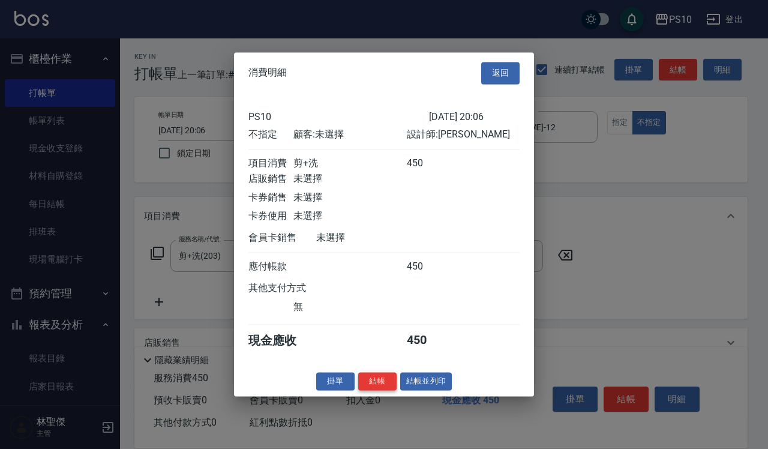
click at [371, 390] on button "結帳" at bounding box center [377, 381] width 38 height 19
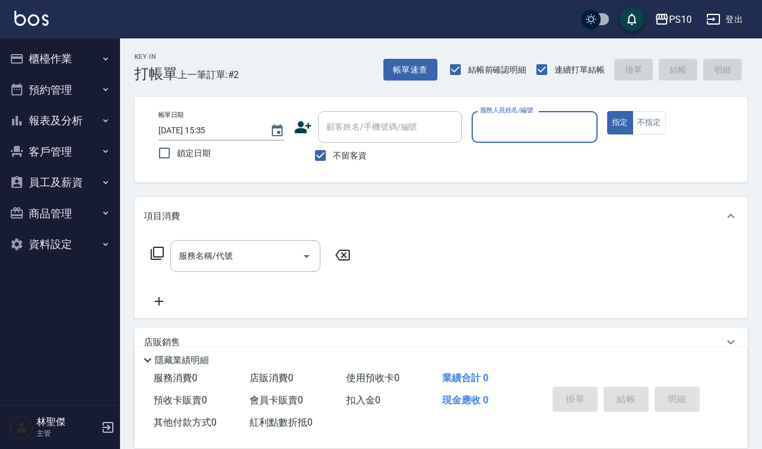
click at [90, 61] on button "櫃檯作業" at bounding box center [60, 58] width 110 height 31
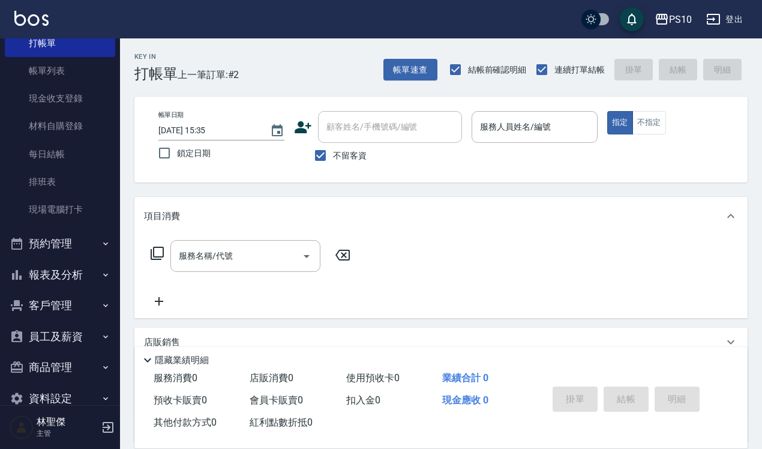
scroll to position [73, 0]
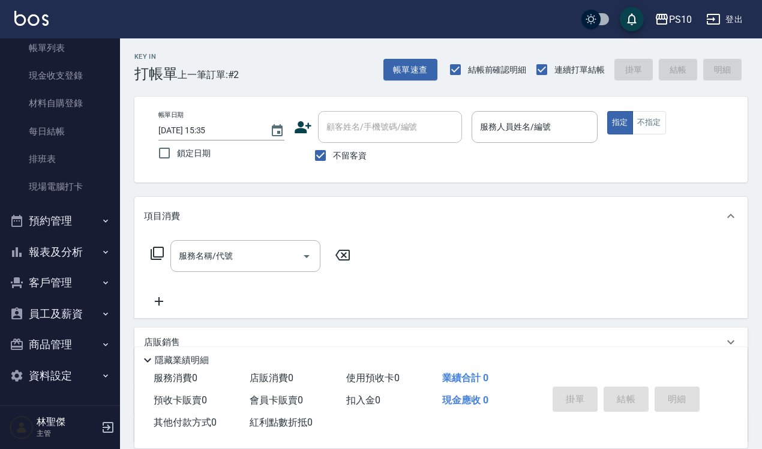
click at [88, 257] on button "報表及分析" at bounding box center [60, 251] width 110 height 31
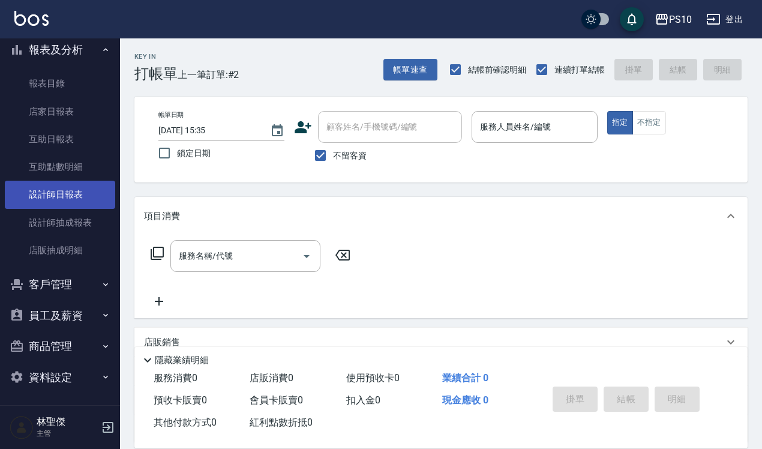
scroll to position [277, 0]
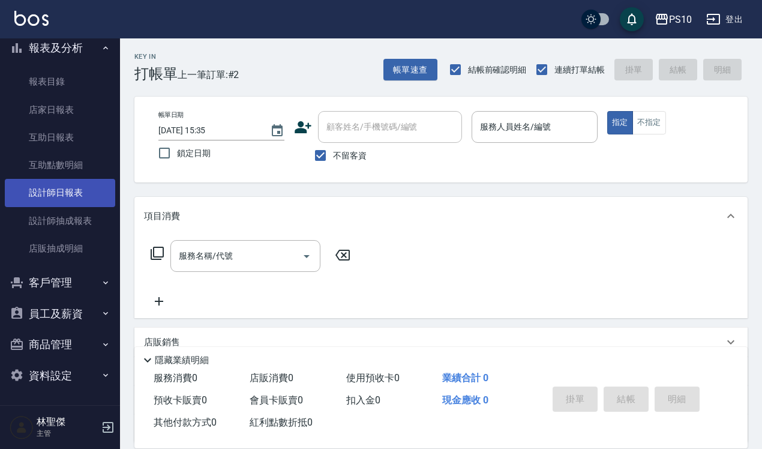
click at [72, 193] on link "設計師日報表" at bounding box center [60, 193] width 110 height 28
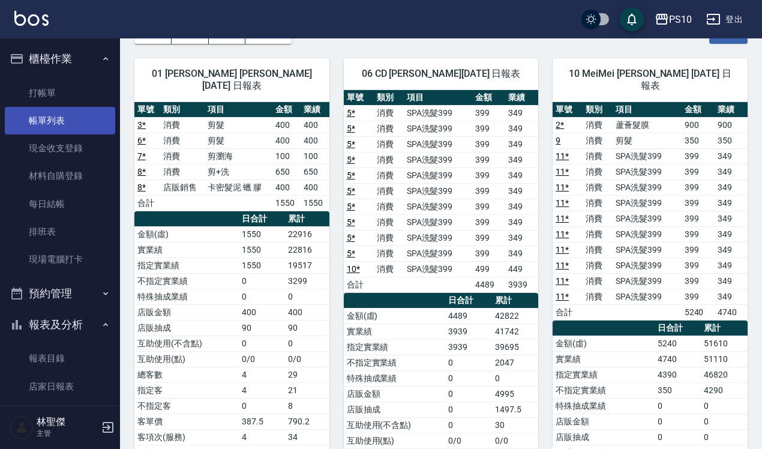
click at [84, 113] on link "帳單列表" at bounding box center [60, 121] width 110 height 28
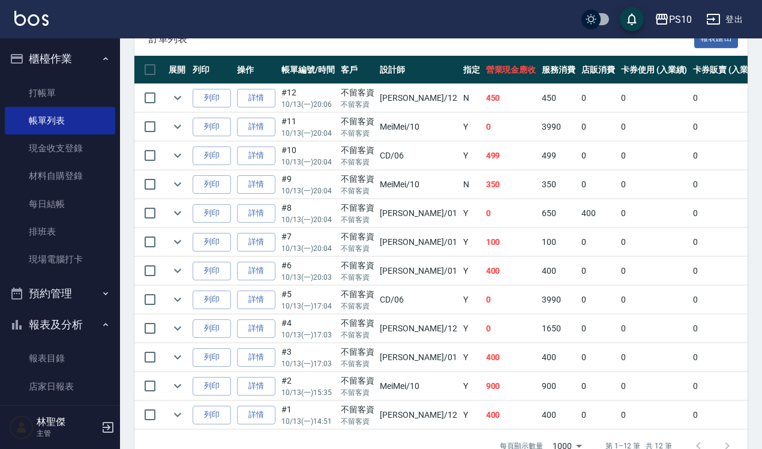
scroll to position [282, 0]
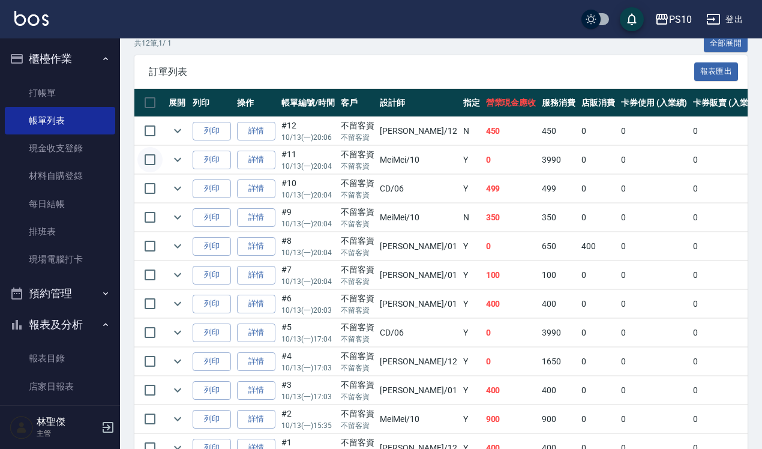
click at [148, 159] on input "checkbox" at bounding box center [149, 159] width 25 height 25
checkbox input "true"
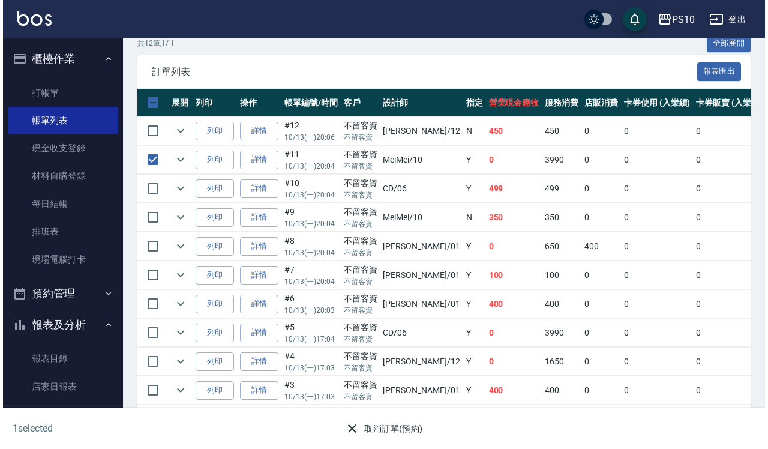
scroll to position [357, 0]
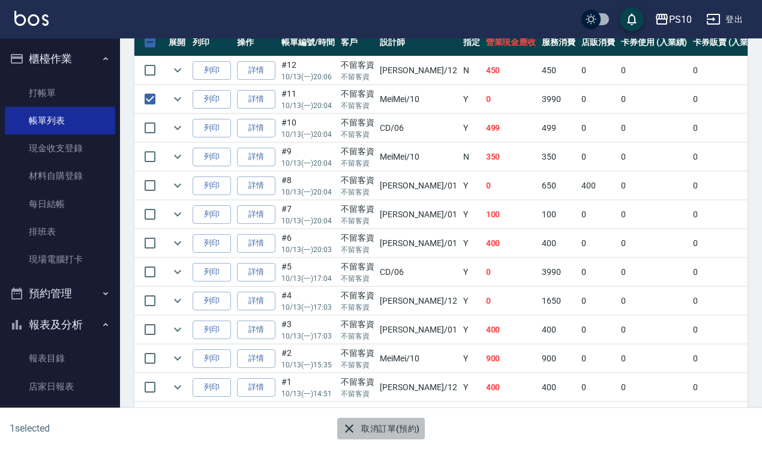
click at [407, 433] on button "取消訂單(預約)" at bounding box center [380, 429] width 87 height 22
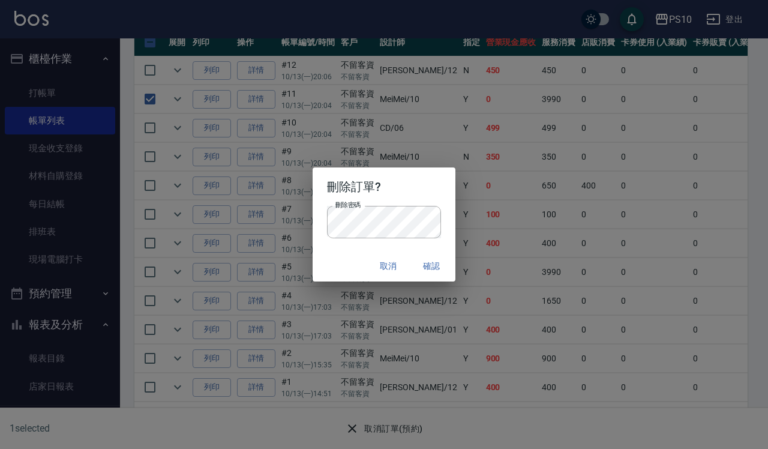
click at [436, 264] on button "確認" at bounding box center [431, 266] width 38 height 22
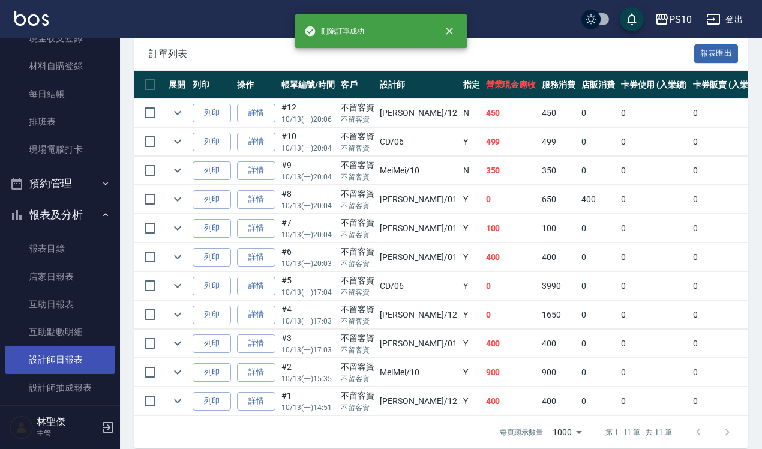
scroll to position [225, 0]
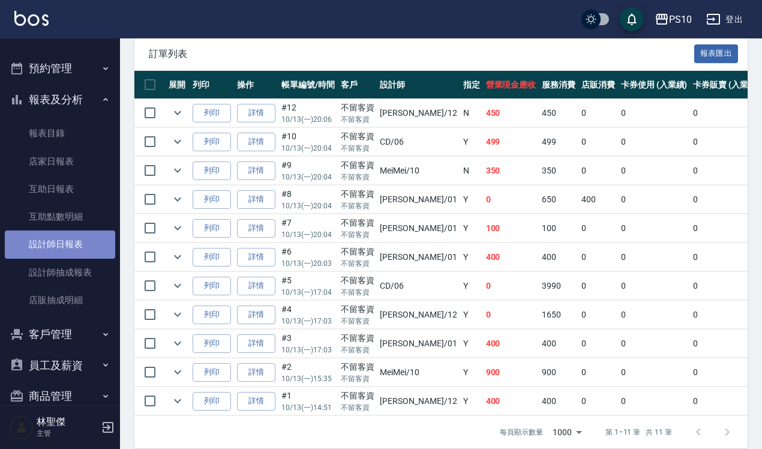
click at [77, 236] on link "設計師日報表" at bounding box center [60, 244] width 110 height 28
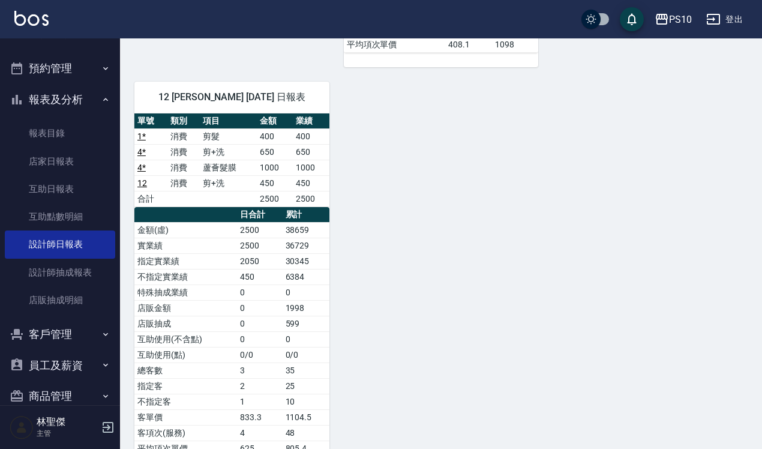
scroll to position [600, 0]
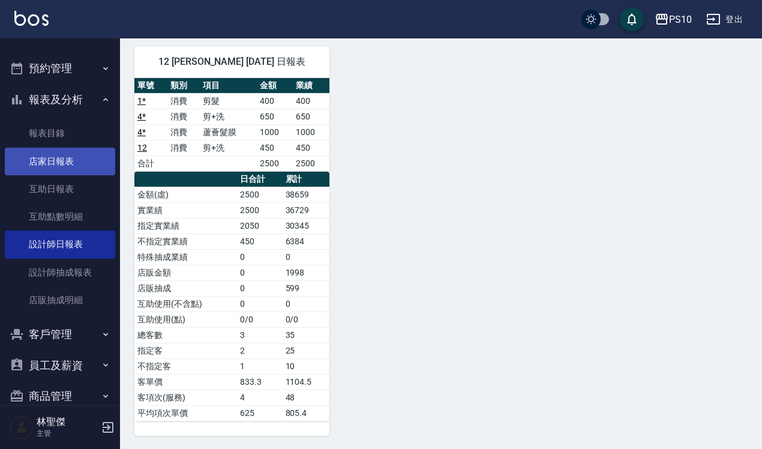
click at [53, 164] on link "店家日報表" at bounding box center [60, 162] width 110 height 28
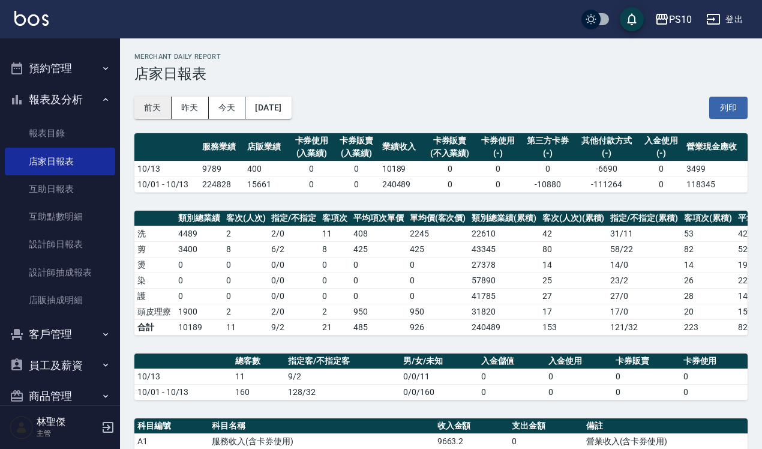
click at [167, 101] on button "前天" at bounding box center [152, 108] width 37 height 22
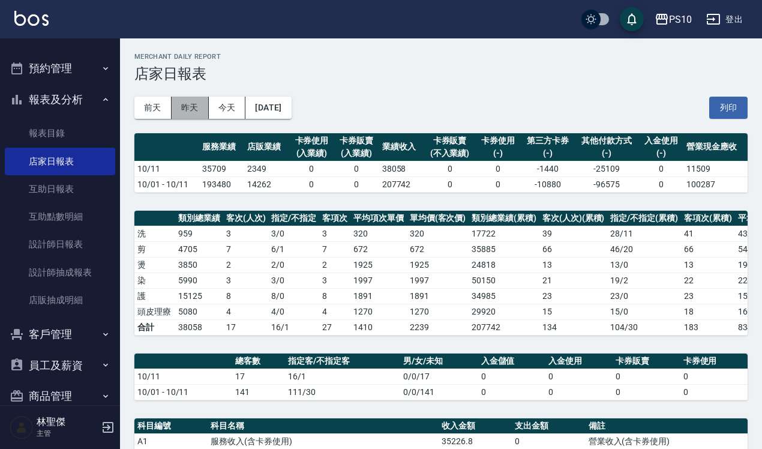
click at [195, 109] on button "昨天" at bounding box center [190, 108] width 37 height 22
click at [185, 101] on button "昨天" at bounding box center [190, 108] width 37 height 22
click at [154, 98] on button "前天" at bounding box center [152, 108] width 37 height 22
click at [265, 106] on button "[DATE]" at bounding box center [268, 108] width 46 height 22
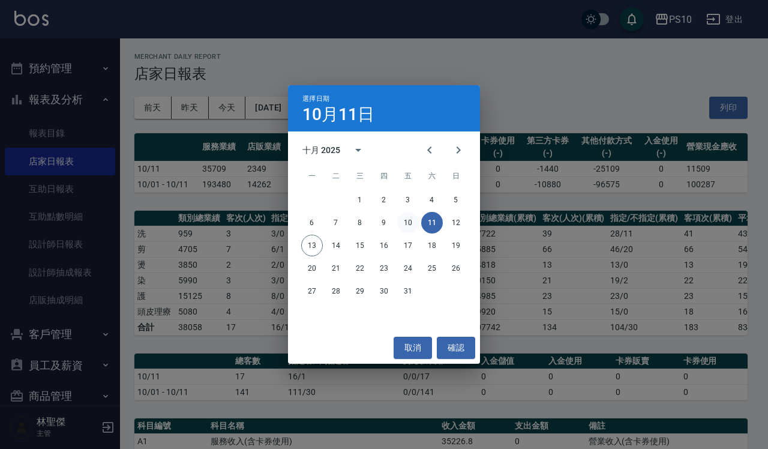
click at [406, 223] on button "10" at bounding box center [408, 223] width 22 height 22
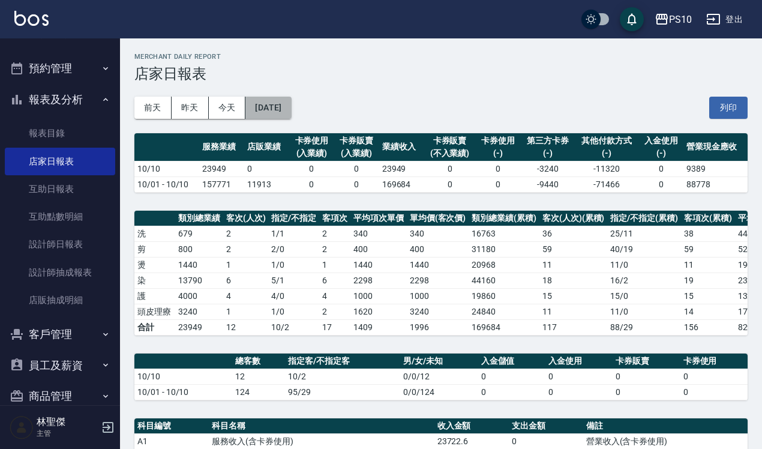
click at [291, 110] on button "[DATE]" at bounding box center [268, 108] width 46 height 22
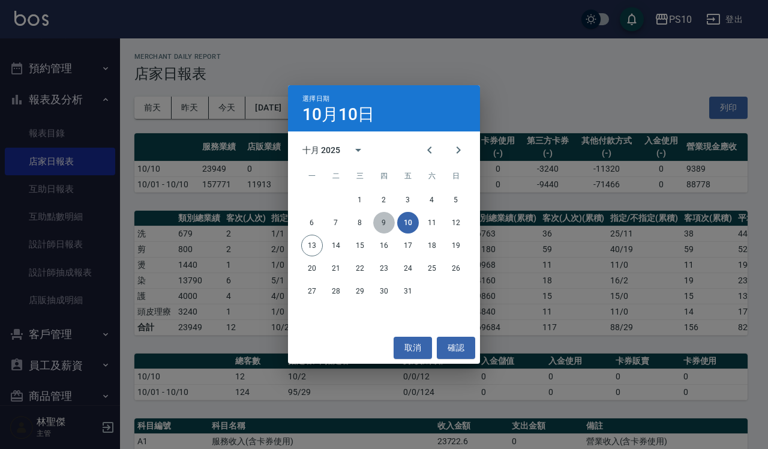
click at [385, 220] on button "9" at bounding box center [384, 223] width 22 height 22
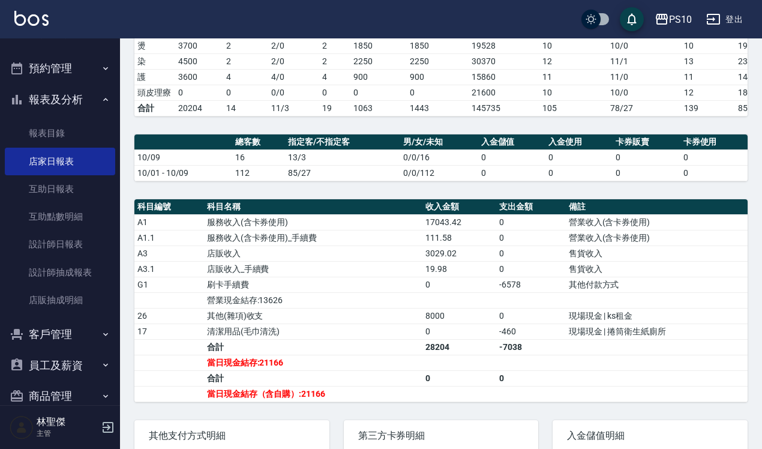
scroll to position [225, 0]
